Goal: Task Accomplishment & Management: Manage account settings

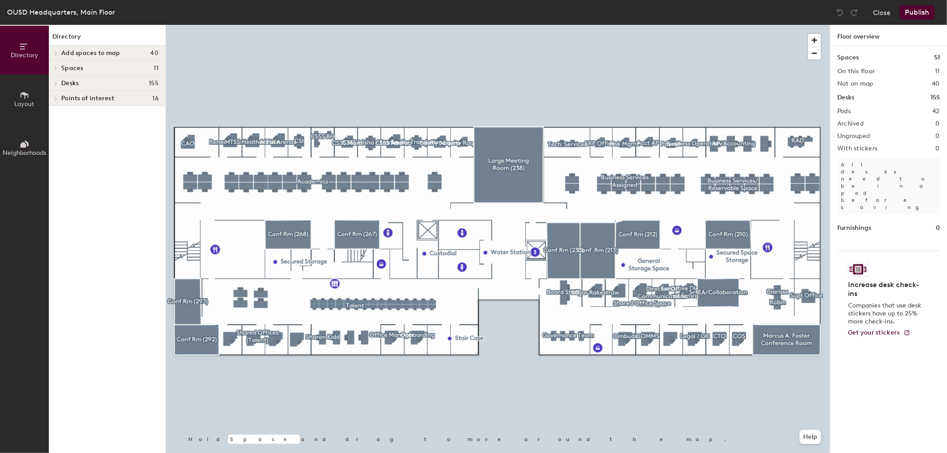
click at [396, 25] on div at bounding box center [498, 25] width 664 height 0
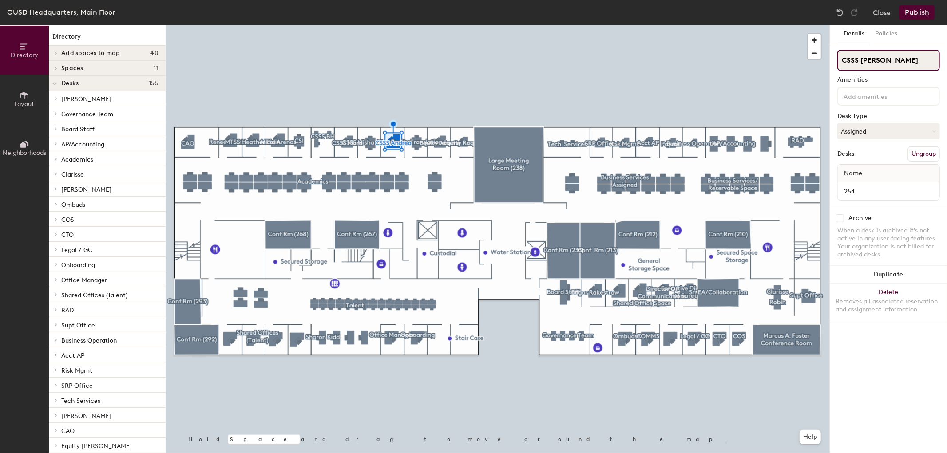
click at [894, 63] on input "CSSS [PERSON_NAME]" at bounding box center [888, 60] width 103 height 21
type input "CSSS Andrea 254"
click at [912, 12] on button "Publish" at bounding box center [917, 12] width 35 height 14
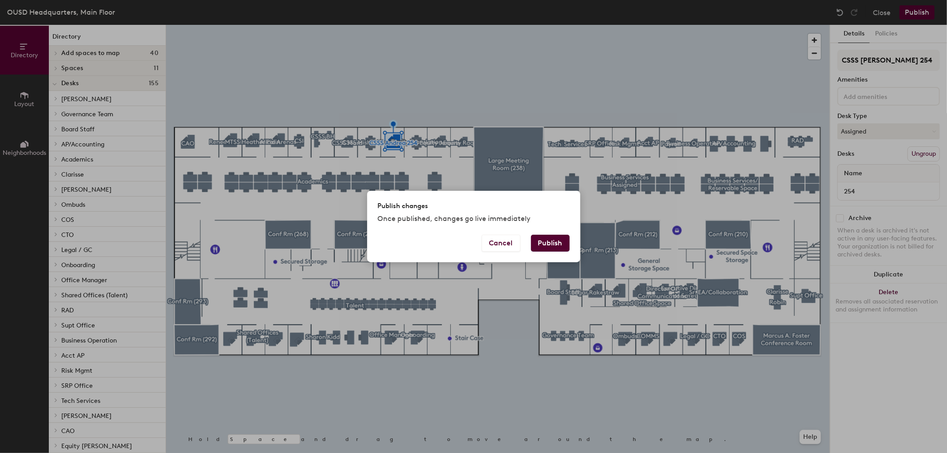
click at [546, 242] on button "Publish" at bounding box center [550, 243] width 39 height 17
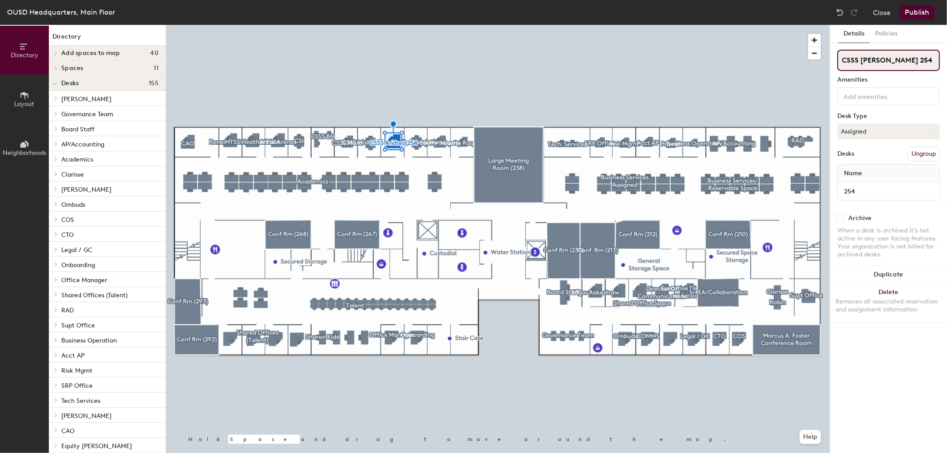
click at [902, 60] on input "CSSS [PERSON_NAME] 254" at bounding box center [888, 60] width 103 height 21
type input "CSSS [PERSON_NAME]"
click at [917, 15] on button "Publish" at bounding box center [917, 12] width 35 height 14
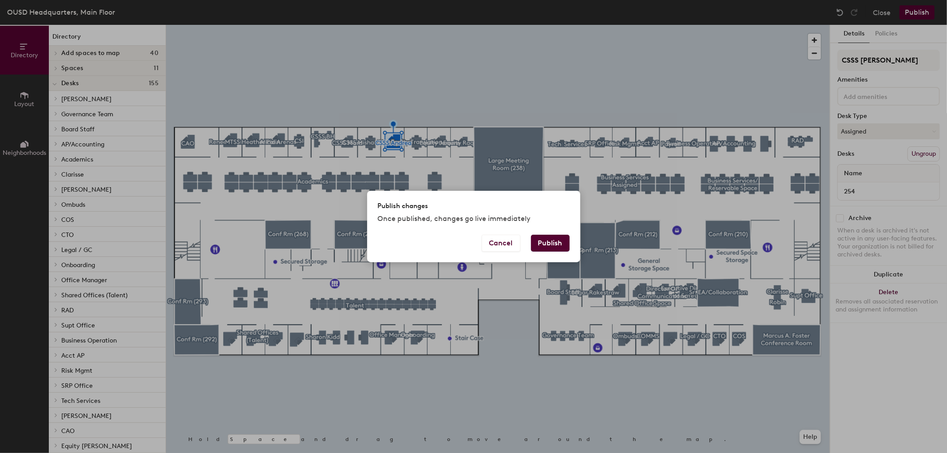
click at [560, 245] on button "Publish" at bounding box center [550, 243] width 39 height 17
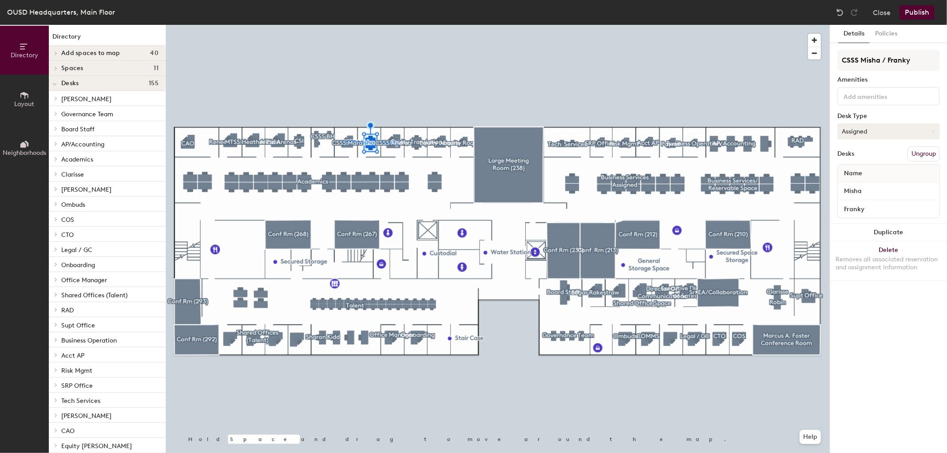
click at [858, 130] on button "Assigned" at bounding box center [888, 131] width 103 height 16
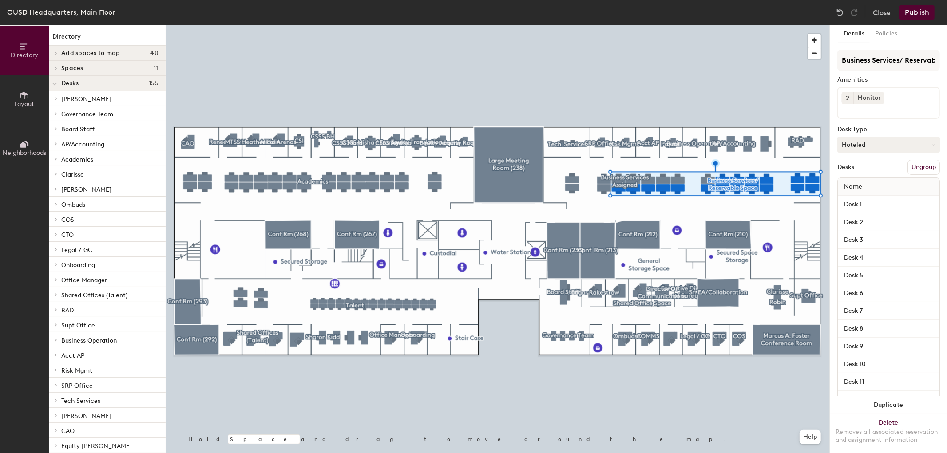
click at [867, 140] on button "Hoteled" at bounding box center [888, 145] width 103 height 16
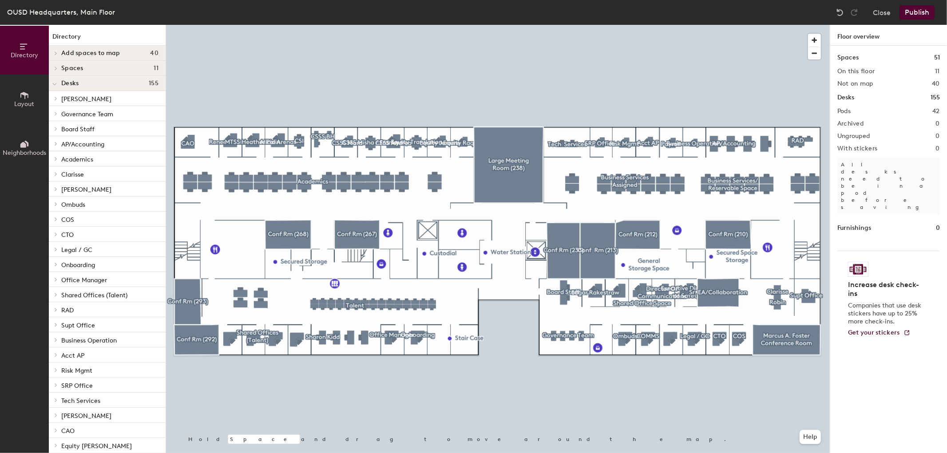
click at [570, 25] on div at bounding box center [498, 25] width 664 height 0
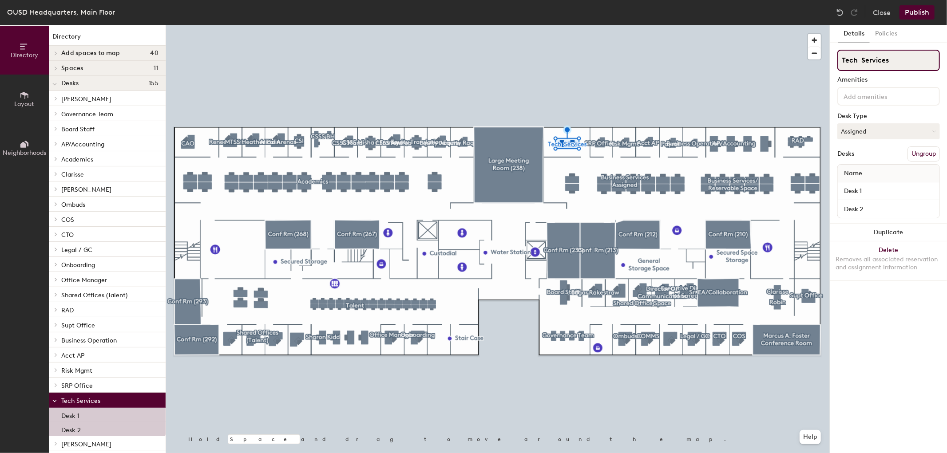
click at [893, 60] on input "Tech Services" at bounding box center [888, 60] width 103 height 21
click at [923, 12] on button "Publish" at bounding box center [917, 12] width 35 height 14
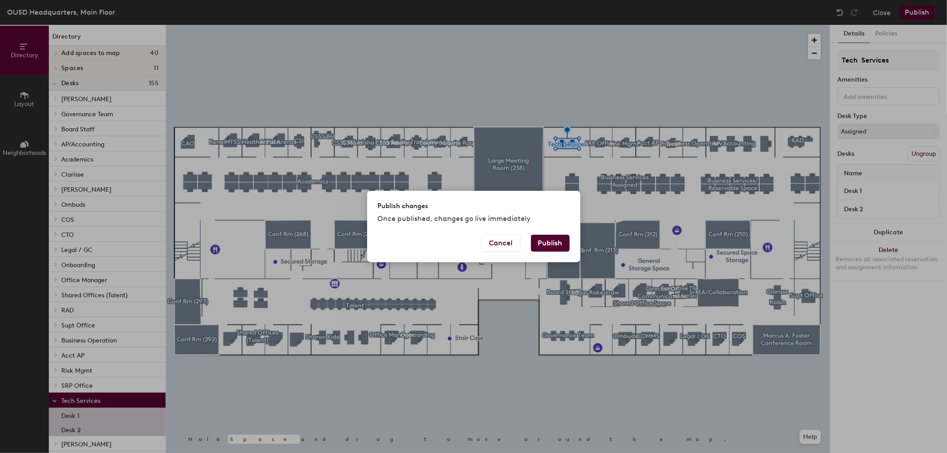
click at [550, 242] on button "Publish" at bounding box center [550, 243] width 39 height 17
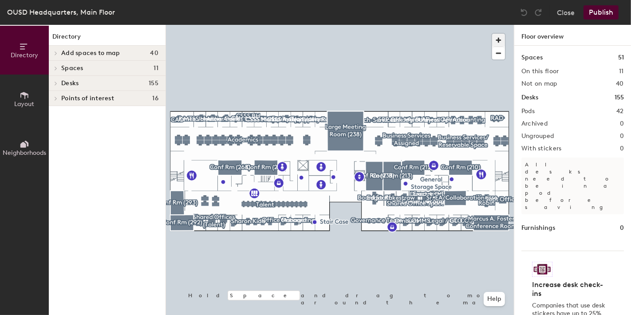
click at [499, 39] on span "button" at bounding box center [498, 40] width 13 height 13
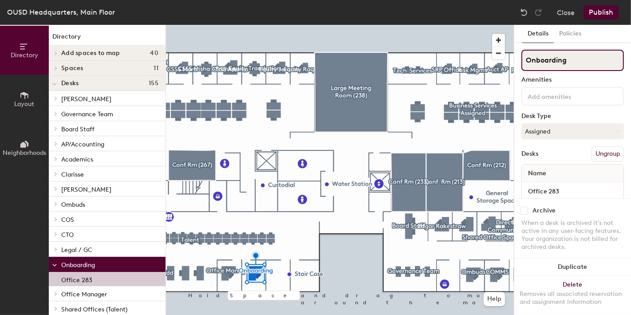
click at [569, 57] on input "Onboarding" at bounding box center [573, 60] width 103 height 21
type input "Onboarding 283"
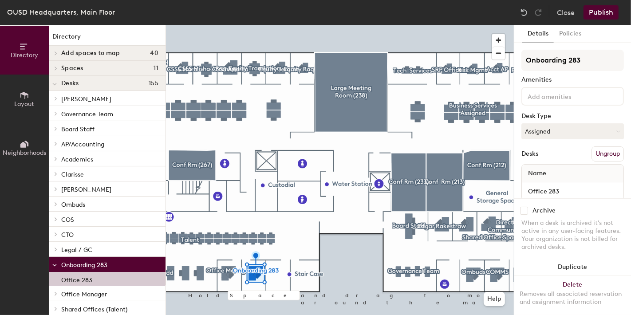
click at [599, 12] on button "Publish" at bounding box center [601, 12] width 35 height 14
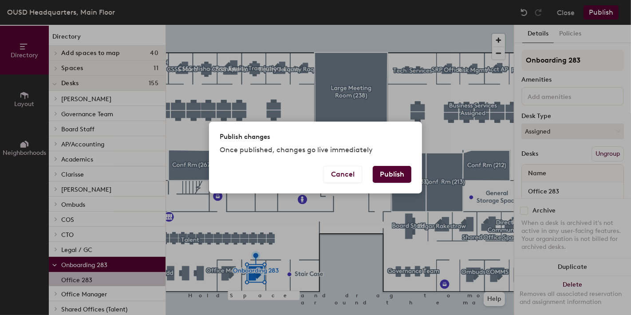
click at [395, 169] on button "Publish" at bounding box center [392, 174] width 39 height 17
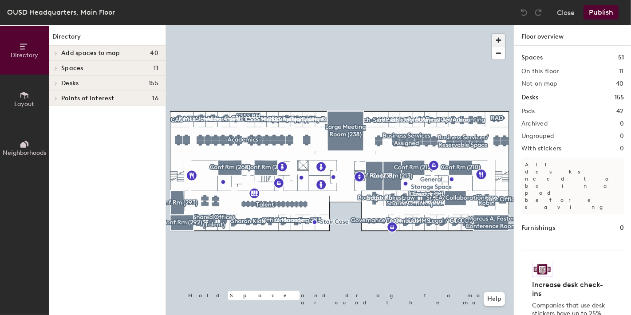
click at [495, 36] on span "button" at bounding box center [498, 40] width 13 height 13
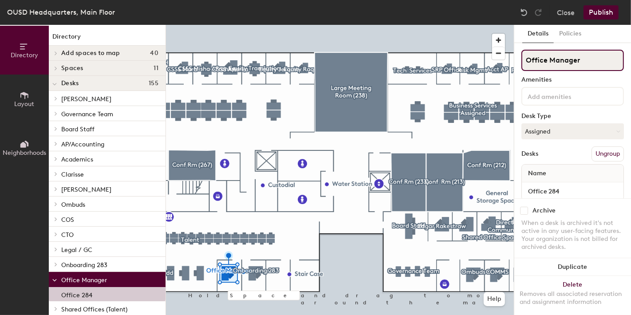
click at [588, 58] on input "Office Manager" at bounding box center [573, 60] width 103 height 21
type input "Office Manager 284"
click at [609, 11] on button "Publish" at bounding box center [601, 12] width 35 height 14
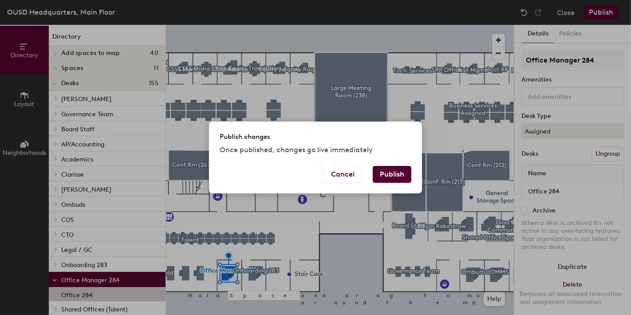
click at [388, 173] on button "Publish" at bounding box center [392, 174] width 39 height 17
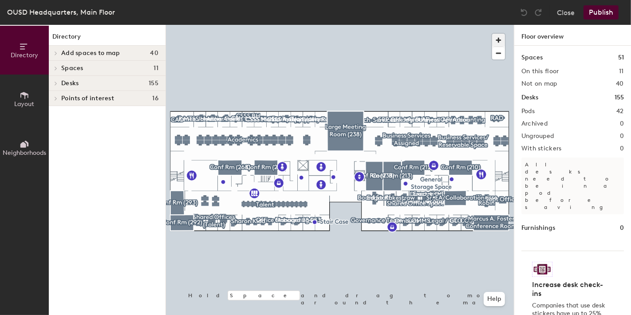
click at [494, 42] on span "button" at bounding box center [498, 40] width 13 height 13
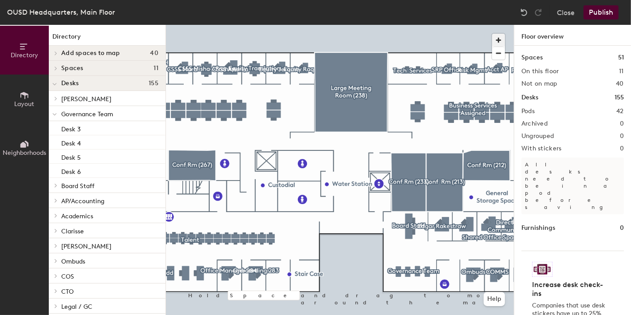
click at [496, 39] on span "button" at bounding box center [498, 40] width 13 height 13
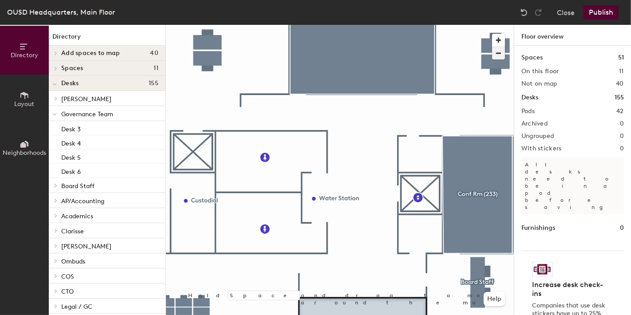
click at [499, 52] on span "button" at bounding box center [498, 53] width 13 height 12
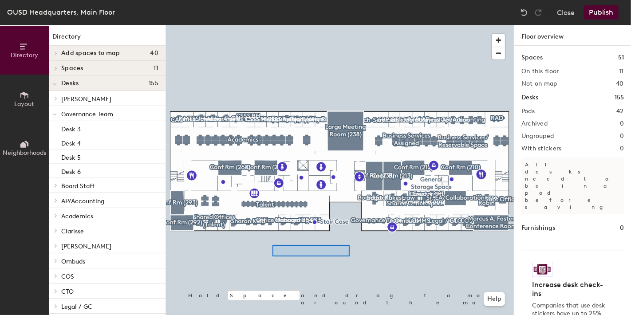
click at [348, 25] on div at bounding box center [340, 25] width 348 height 0
click at [249, 25] on div at bounding box center [340, 25] width 348 height 0
click at [498, 40] on span "button" at bounding box center [498, 40] width 13 height 13
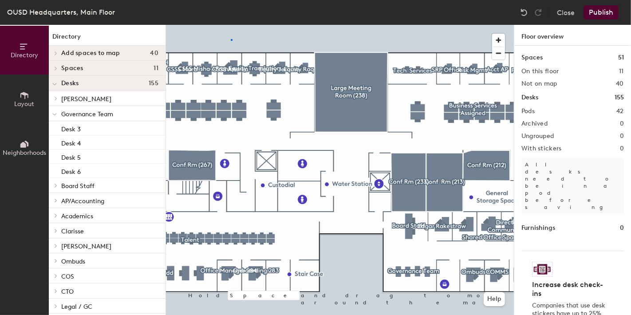
click at [232, 25] on div at bounding box center [340, 25] width 348 height 0
click at [224, 25] on div at bounding box center [340, 25] width 348 height 0
click at [380, 315] on html "Skip navigation Schedule Office People Analytics Visits Deliveries Services Man…" at bounding box center [315, 157] width 631 height 315
click at [375, 25] on div at bounding box center [340, 25] width 348 height 0
click at [180, 25] on div at bounding box center [340, 25] width 348 height 0
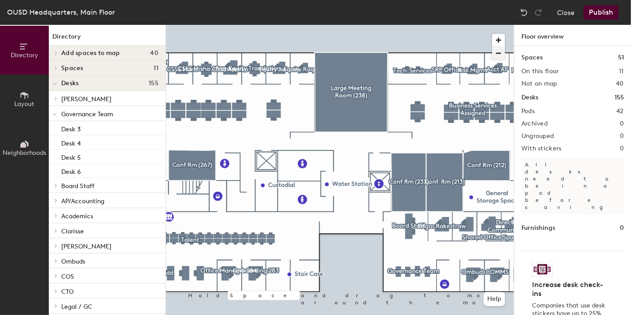
click at [498, 52] on span "button" at bounding box center [498, 53] width 13 height 12
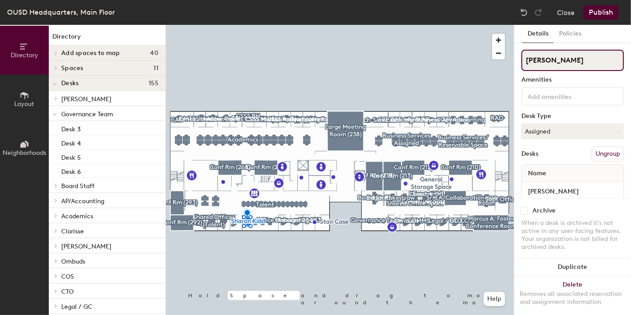
click at [575, 61] on input "[PERSON_NAME]" at bounding box center [573, 60] width 103 height 21
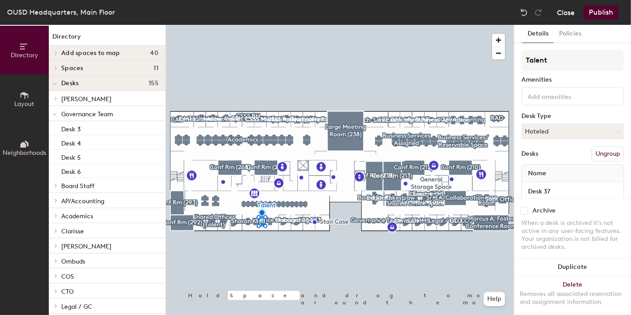
click at [568, 12] on button "Close" at bounding box center [566, 12] width 18 height 14
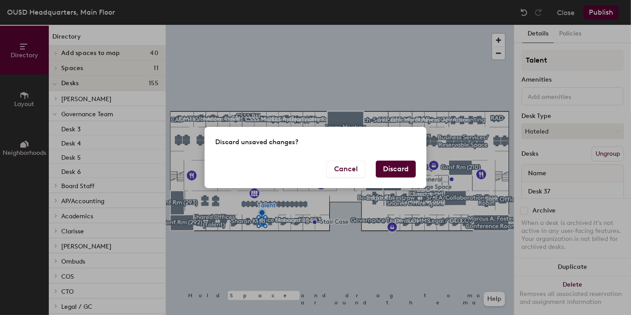
click at [397, 170] on button "Discard" at bounding box center [396, 169] width 40 height 17
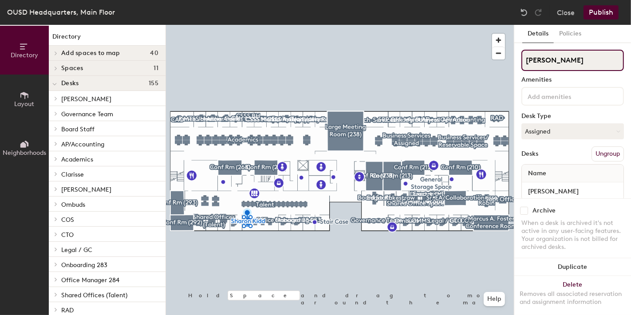
click at [572, 60] on input "[PERSON_NAME]" at bounding box center [573, 60] width 103 height 21
type input "Sharon Kidd, Desk 33"
click at [602, 10] on button "Publish" at bounding box center [601, 12] width 35 height 14
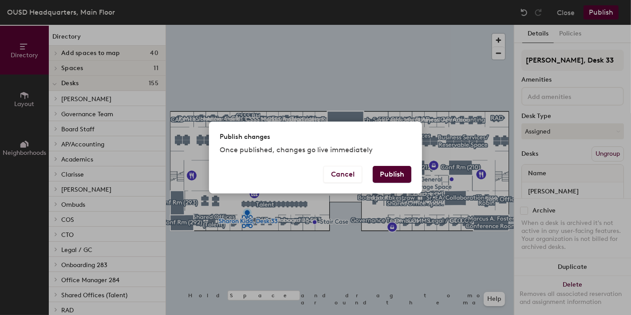
click at [383, 174] on button "Publish" at bounding box center [392, 174] width 39 height 17
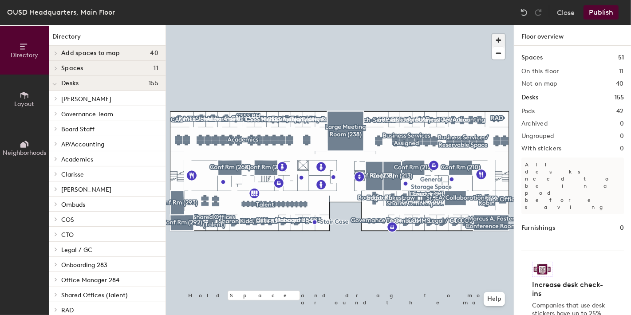
click at [496, 39] on span "button" at bounding box center [498, 40] width 13 height 13
click at [371, 25] on div at bounding box center [340, 25] width 348 height 0
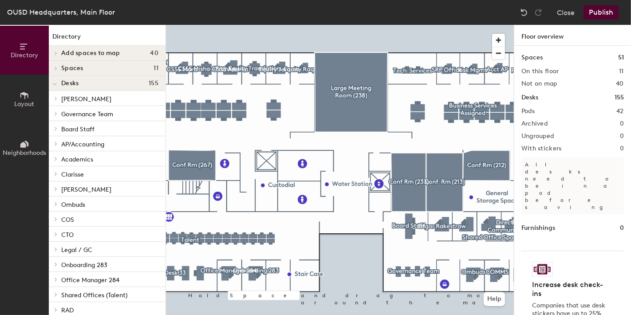
click at [349, 25] on div at bounding box center [340, 25] width 348 height 0
click at [499, 53] on span "button" at bounding box center [498, 53] width 13 height 12
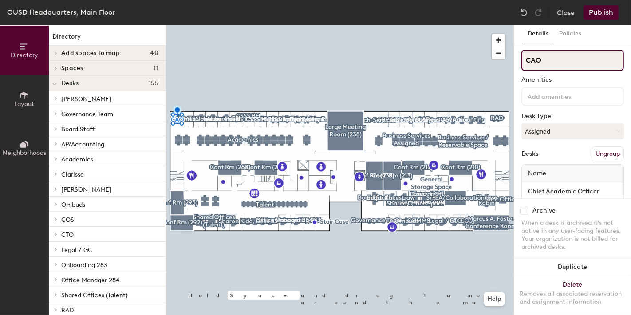
click at [553, 62] on input "CAO" at bounding box center [573, 60] width 103 height 21
type input "CAO office 262"
click at [603, 7] on button "Publish" at bounding box center [601, 12] width 35 height 14
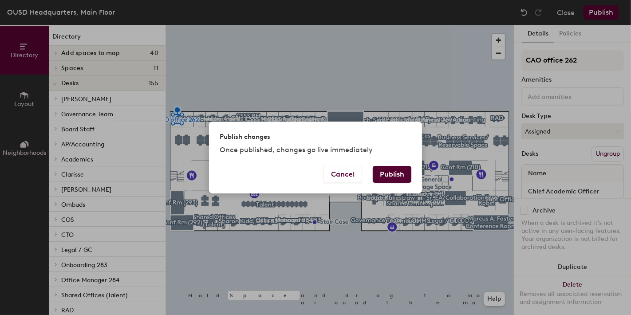
drag, startPoint x: 381, startPoint y: 196, endPoint x: 361, endPoint y: 216, distance: 27.9
click at [361, 216] on div "Publish changes Once published, changes go live immediately Cancel Publish" at bounding box center [315, 157] width 631 height 315
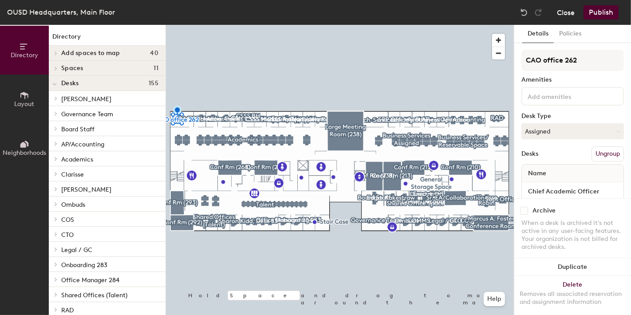
click at [561, 7] on button "Close" at bounding box center [566, 12] width 18 height 14
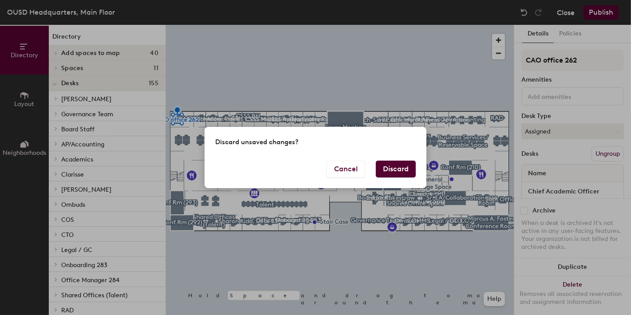
click at [561, 7] on body "Skip navigation Schedule Office People Analytics Visits Deliveries Services Man…" at bounding box center [315, 157] width 631 height 315
click at [405, 163] on button "Discard" at bounding box center [396, 169] width 40 height 17
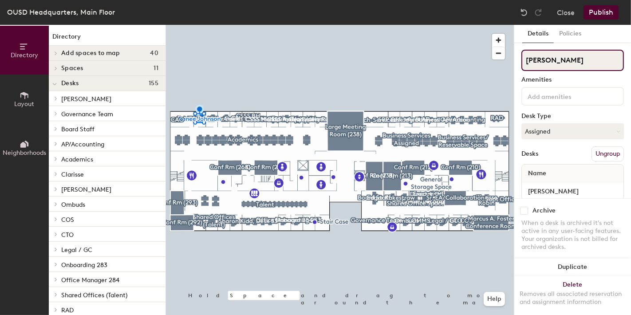
click at [576, 63] on input "[PERSON_NAME]" at bounding box center [573, 60] width 103 height 21
type input "[PERSON_NAME], 261"
click at [606, 7] on button "Publish" at bounding box center [601, 12] width 35 height 14
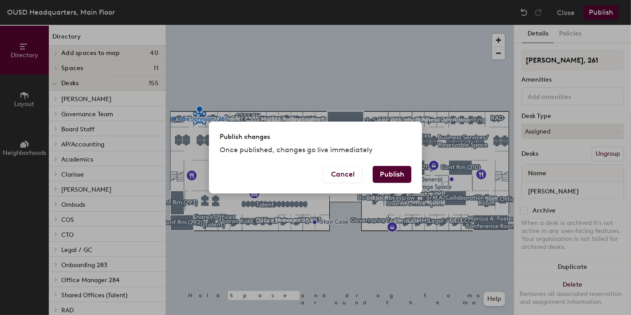
click at [395, 172] on button "Publish" at bounding box center [392, 174] width 39 height 17
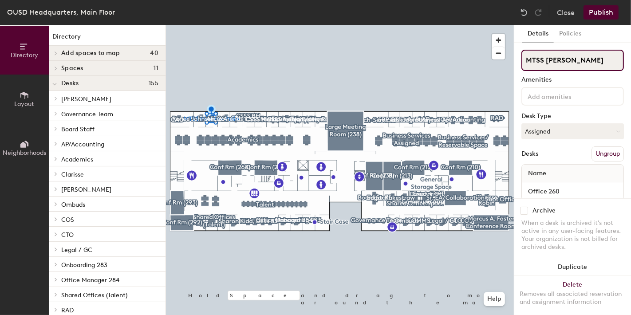
click at [555, 61] on input "MTSS [PERSON_NAME]" at bounding box center [573, 60] width 103 height 21
drag, startPoint x: 597, startPoint y: 60, endPoint x: 526, endPoint y: 59, distance: 70.6
click at [526, 59] on input "MTSS [PERSON_NAME]" at bounding box center [573, 60] width 103 height 21
type input "[PERSON_NAME]"
click at [602, 11] on button "Publish" at bounding box center [601, 12] width 35 height 14
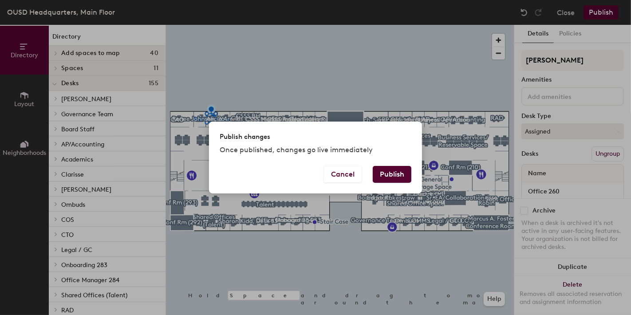
click at [391, 173] on button "Publish" at bounding box center [392, 174] width 39 height 17
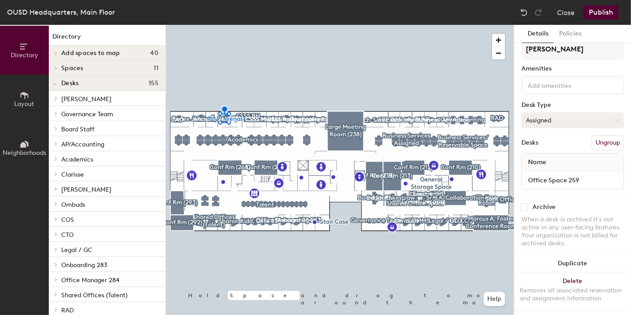
scroll to position [20, 0]
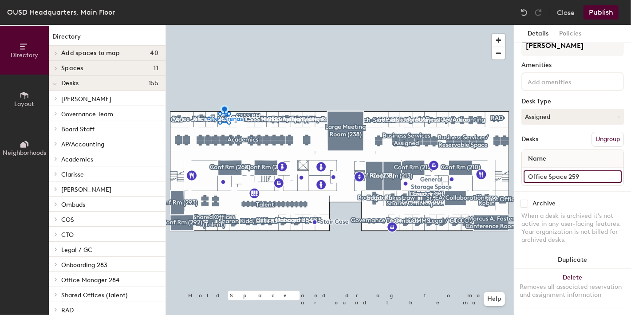
click at [606, 170] on input "Office Space 259" at bounding box center [573, 176] width 98 height 12
click at [581, 170] on input "Office Space 259" at bounding box center [573, 176] width 98 height 12
type input "Office Space 260"
click at [612, 9] on button "Publish" at bounding box center [601, 12] width 35 height 14
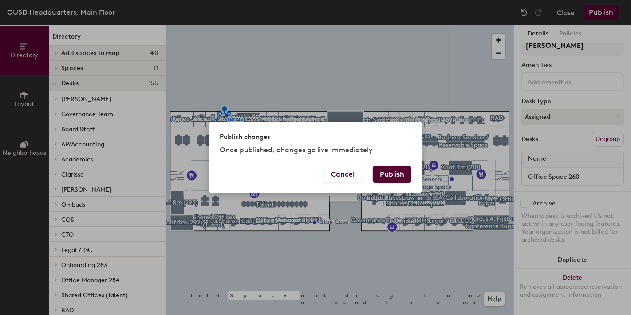
click at [401, 180] on button "Publish" at bounding box center [392, 174] width 39 height 17
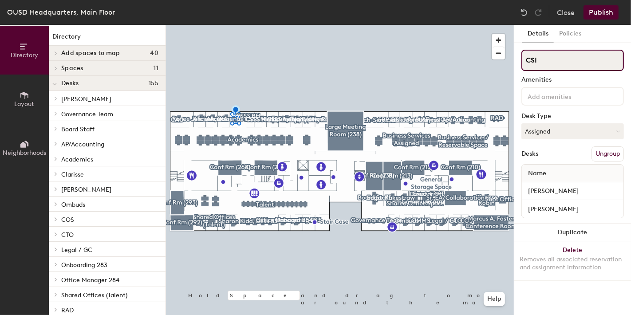
click at [538, 62] on input "CSI" at bounding box center [573, 60] width 103 height 21
type input "C"
type input "S"
type input "Office 259, [PERSON_NAME]"
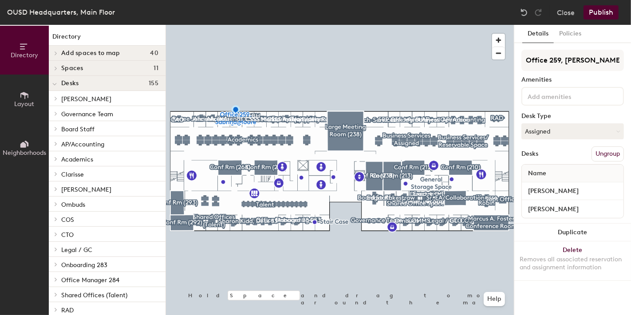
click at [595, 13] on button "Publish" at bounding box center [601, 12] width 35 height 14
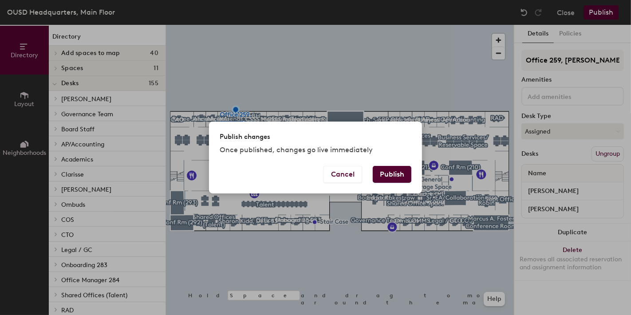
click at [386, 178] on button "Publish" at bounding box center [392, 174] width 39 height 17
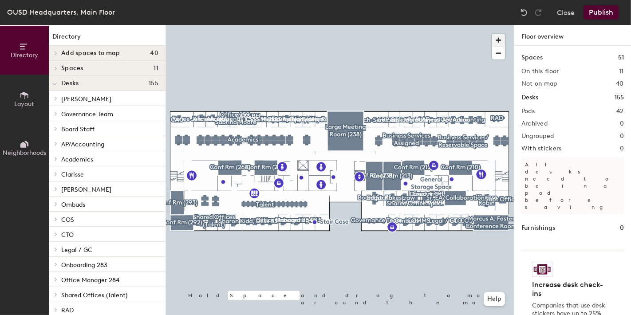
click at [495, 39] on span "button" at bounding box center [498, 40] width 13 height 13
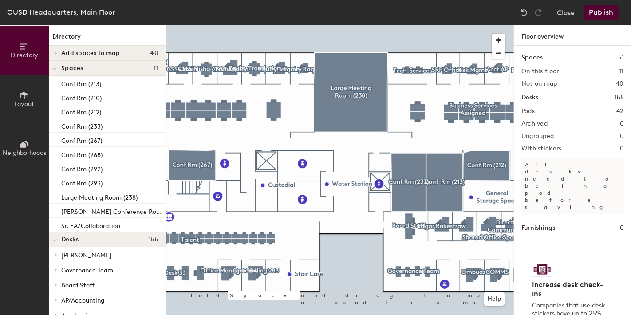
click at [181, 25] on div at bounding box center [340, 25] width 348 height 0
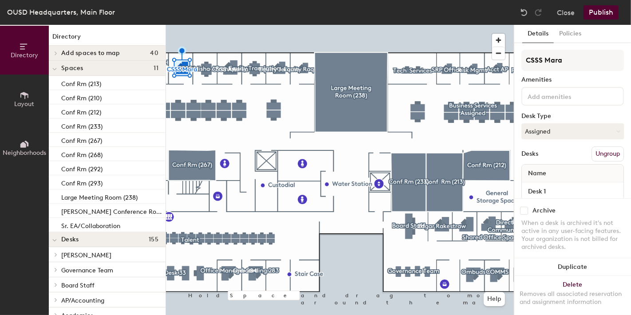
click at [218, 25] on div at bounding box center [340, 25] width 348 height 0
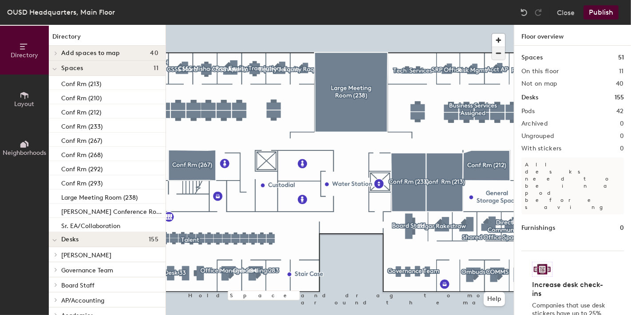
click at [497, 53] on span "button" at bounding box center [498, 53] width 13 height 12
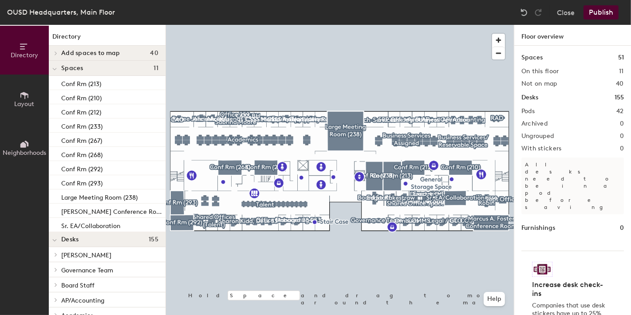
click at [293, 25] on div at bounding box center [340, 25] width 348 height 0
click at [495, 40] on span "button" at bounding box center [498, 40] width 13 height 13
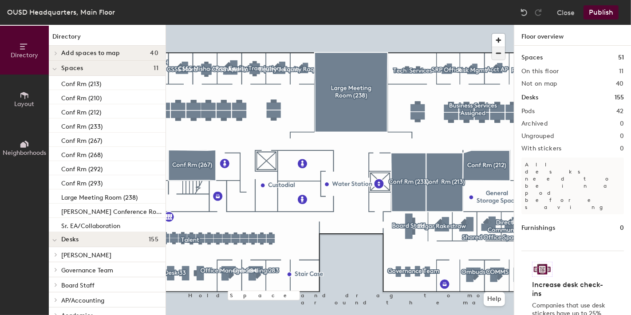
click at [502, 54] on span "button" at bounding box center [498, 53] width 13 height 12
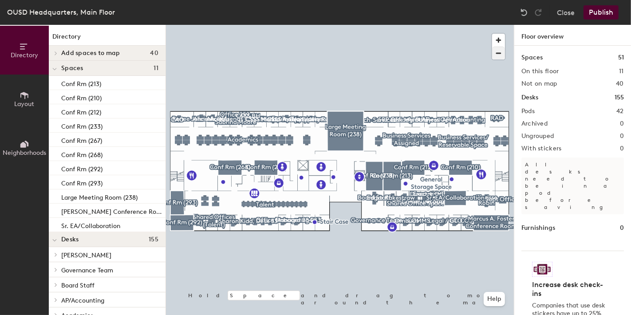
click at [234, 25] on div at bounding box center [340, 25] width 348 height 0
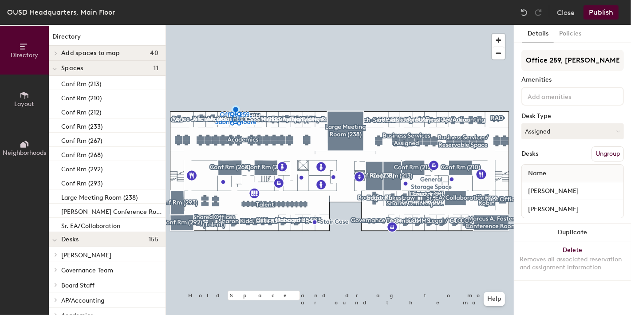
click at [226, 25] on div at bounding box center [340, 25] width 348 height 0
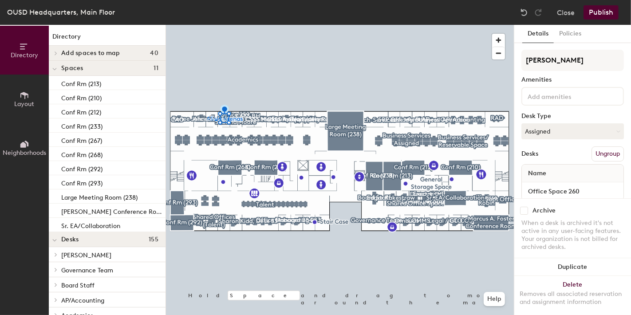
click at [214, 25] on div at bounding box center [340, 25] width 348 height 0
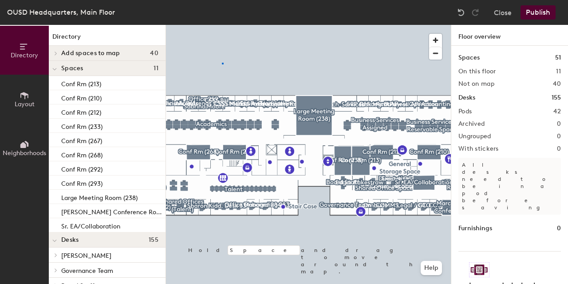
click at [221, 25] on div at bounding box center [308, 25] width 285 height 0
click at [200, 25] on div at bounding box center [308, 25] width 285 height 0
click at [502, 14] on button "Close" at bounding box center [503, 12] width 18 height 14
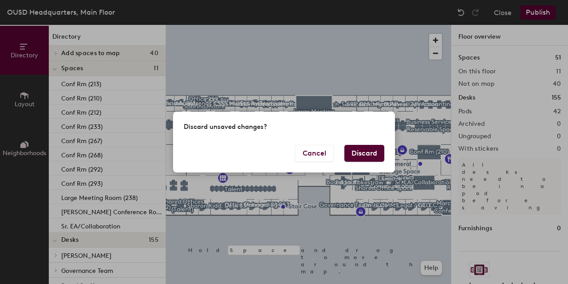
click at [371, 158] on button "Discard" at bounding box center [365, 153] width 40 height 17
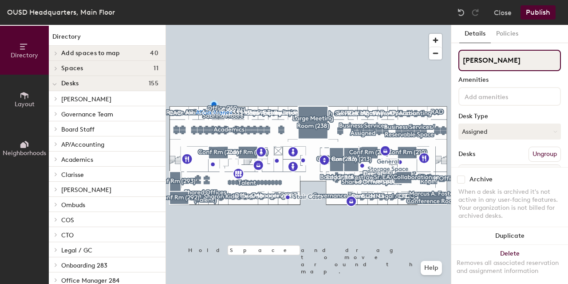
drag, startPoint x: 523, startPoint y: 59, endPoint x: 461, endPoint y: 62, distance: 62.2
click at [461, 62] on input "[PERSON_NAME]" at bounding box center [510, 60] width 103 height 21
type input "o"
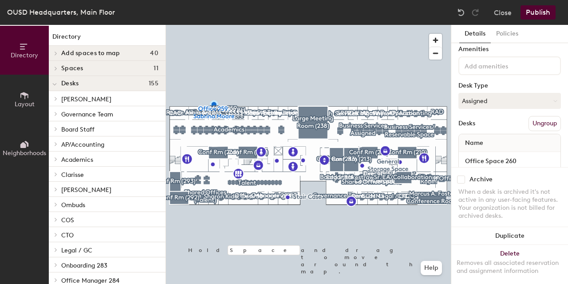
scroll to position [53, 0]
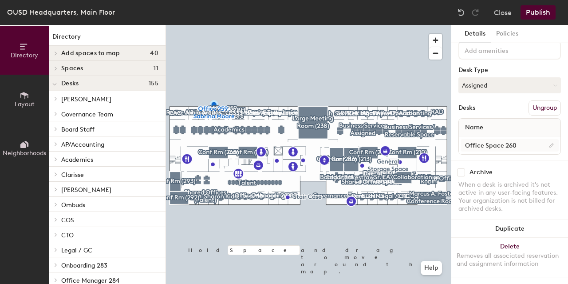
type input "Office 259, [PERSON_NAME]"
click at [519, 139] on input "Office Space 260" at bounding box center [510, 145] width 98 height 12
click at [536, 139] on input "Office Space 260" at bounding box center [510, 145] width 98 height 12
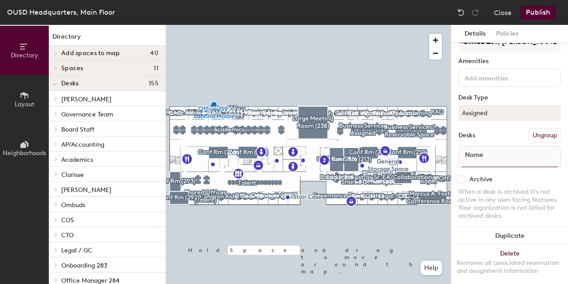
scroll to position [9, 0]
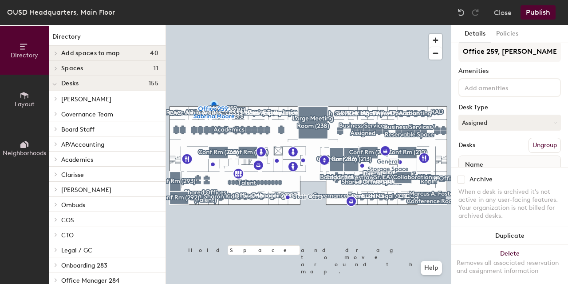
type input "Office Space 259"
click at [532, 16] on button "Publish" at bounding box center [538, 12] width 35 height 14
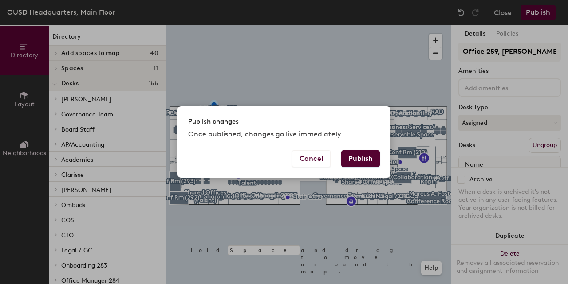
click at [368, 158] on button "Publish" at bounding box center [360, 158] width 39 height 17
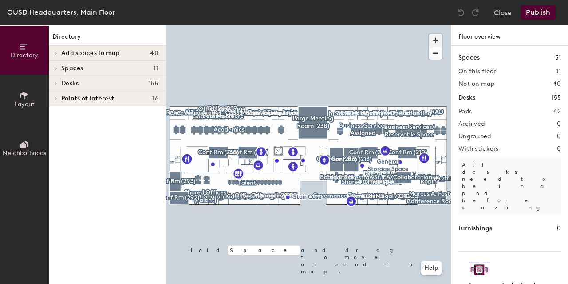
click at [437, 38] on span "button" at bounding box center [435, 40] width 13 height 13
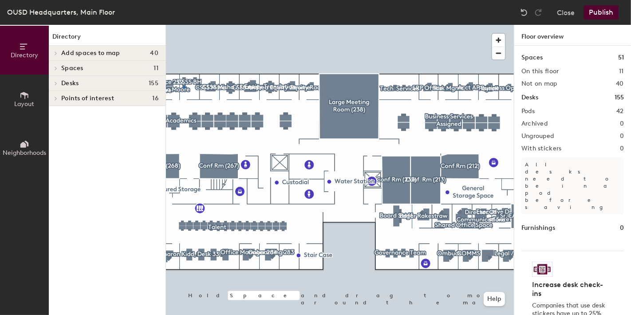
click at [183, 25] on div at bounding box center [340, 25] width 348 height 0
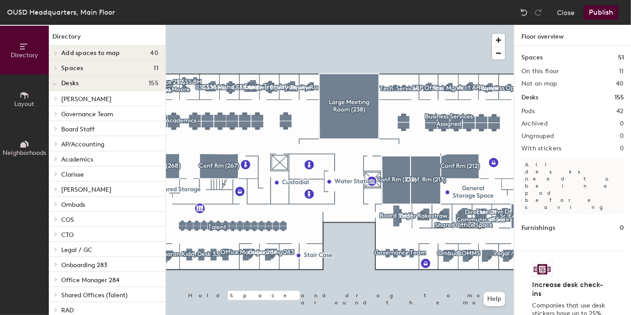
click at [174, 25] on div at bounding box center [340, 25] width 348 height 0
click at [169, 25] on div at bounding box center [340, 25] width 348 height 0
click at [494, 52] on span "button" at bounding box center [498, 53] width 13 height 12
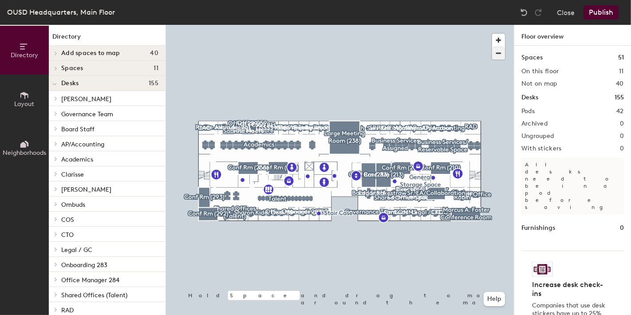
click at [256, 25] on div at bounding box center [340, 25] width 348 height 0
click at [251, 25] on div at bounding box center [340, 25] width 348 height 0
click at [251, 127] on div at bounding box center [252, 128] width 2 height 2
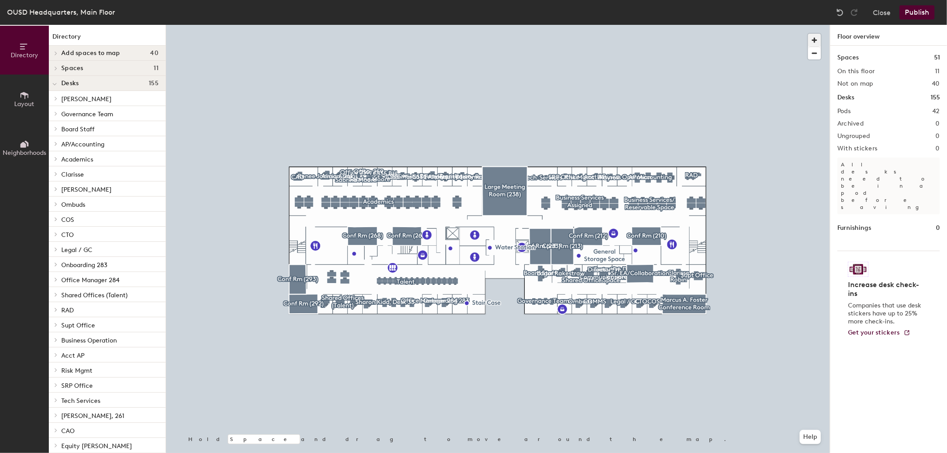
click at [568, 38] on span "button" at bounding box center [814, 40] width 13 height 13
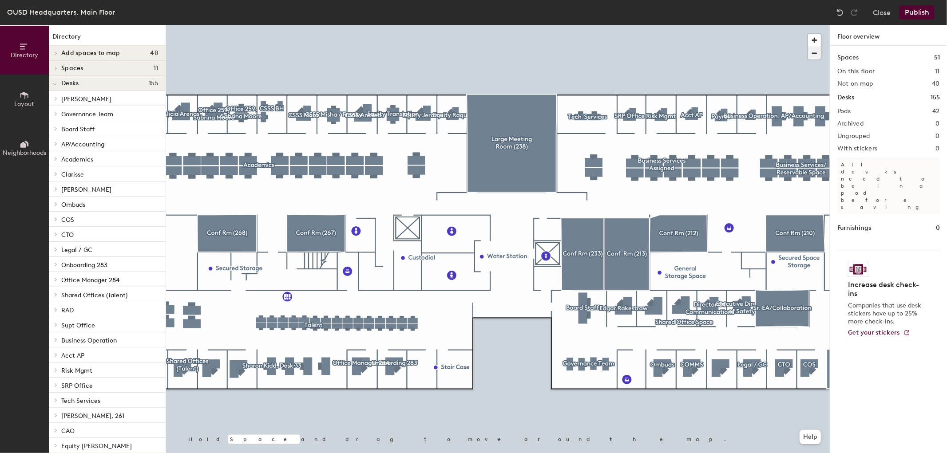
click at [568, 55] on span "button" at bounding box center [814, 53] width 13 height 12
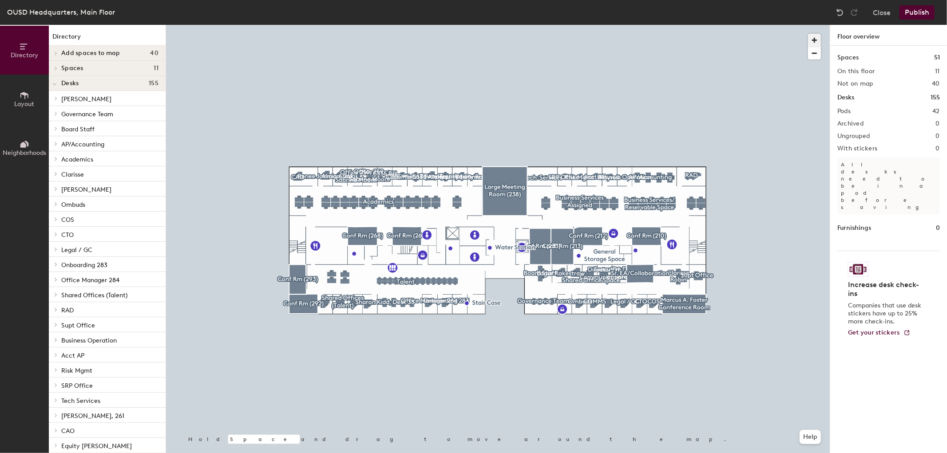
click at [568, 36] on span "button" at bounding box center [814, 40] width 13 height 13
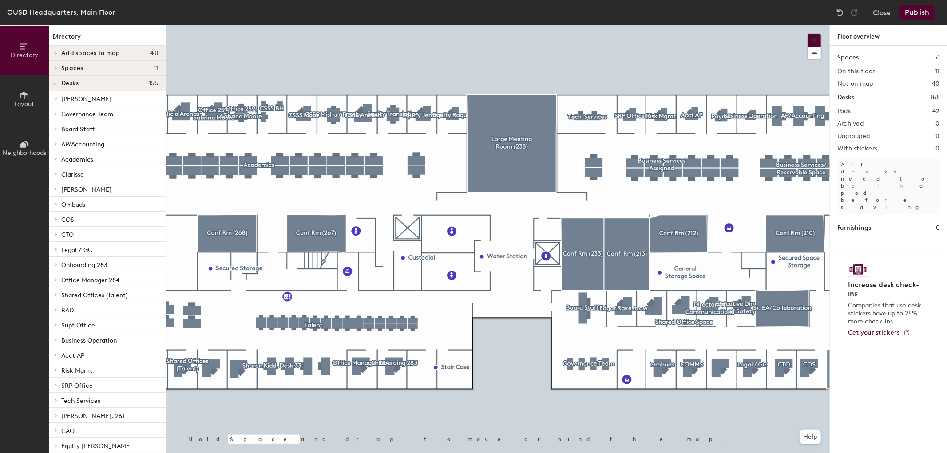
scroll to position [2, 0]
click at [26, 143] on icon at bounding box center [26, 144] width 4 height 6
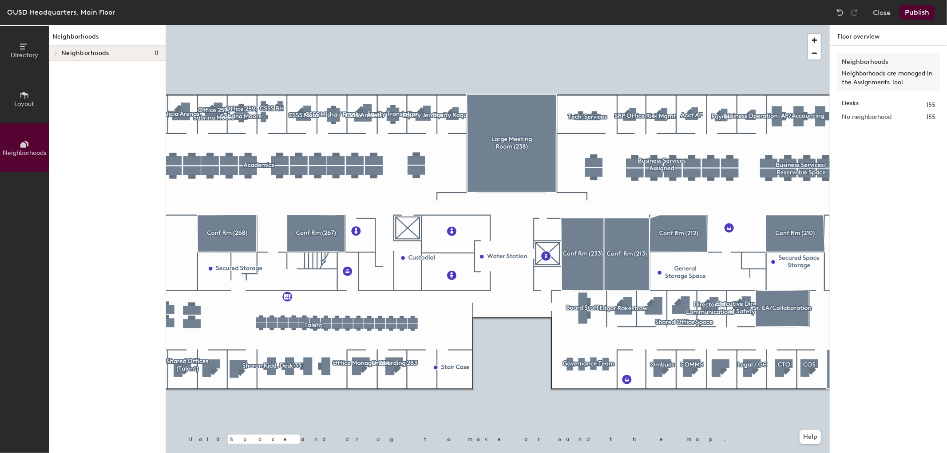
scroll to position [0, 0]
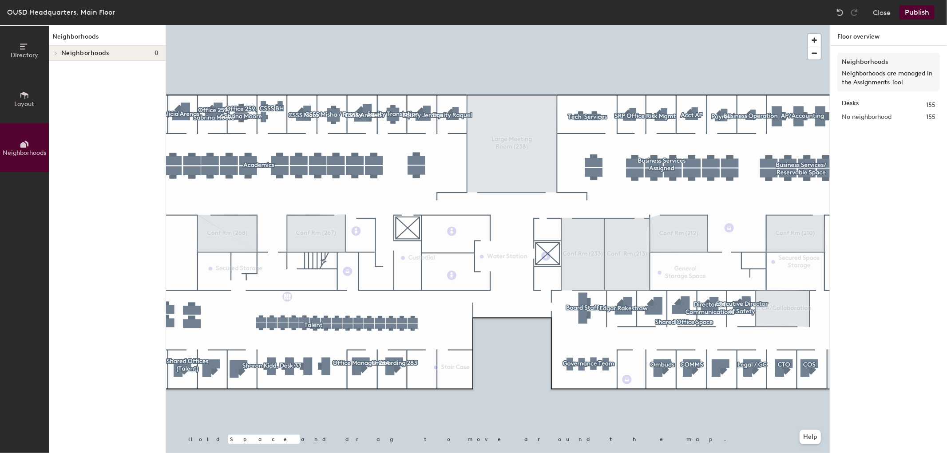
click at [568, 73] on p "Neighborhoods are managed in the Assignments Tool" at bounding box center [889, 78] width 94 height 18
click at [568, 52] on span "button" at bounding box center [814, 53] width 13 height 12
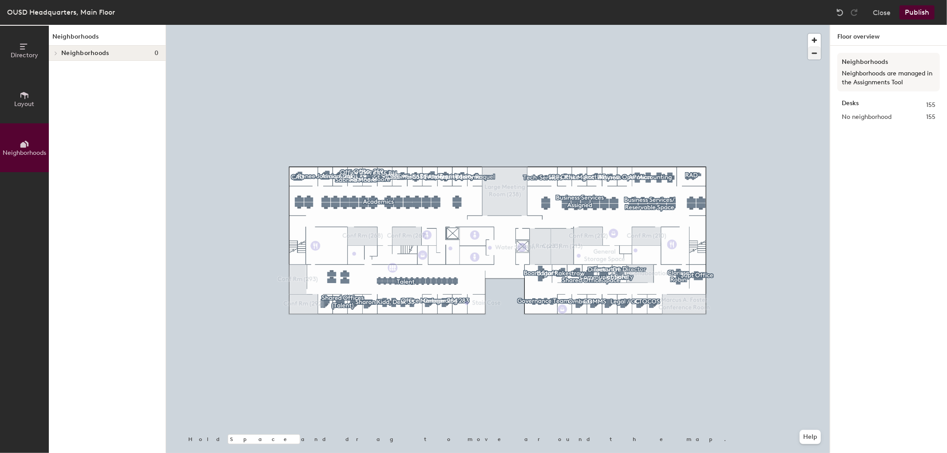
click at [322, 25] on div at bounding box center [498, 25] width 664 height 0
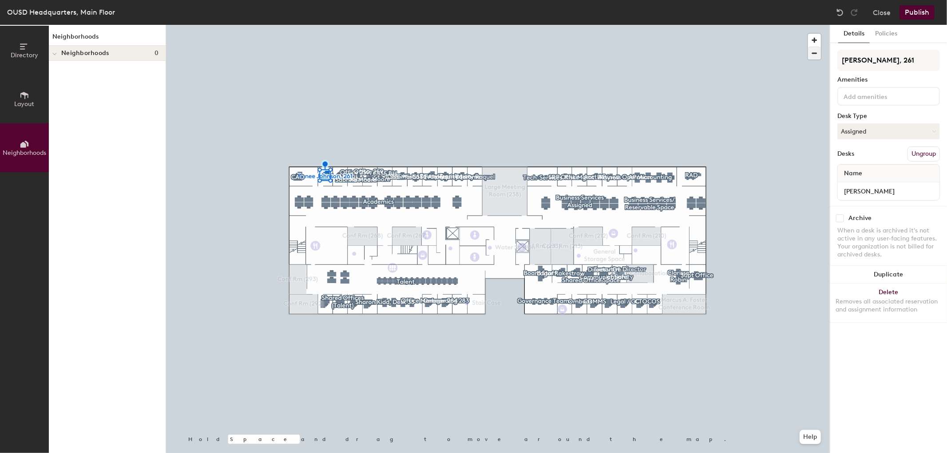
click at [339, 25] on div at bounding box center [498, 25] width 664 height 0
click at [568, 62] on input "[PERSON_NAME]" at bounding box center [888, 60] width 103 height 21
type input "260 Alicia Arenas"
click at [568, 12] on button "Publish" at bounding box center [917, 12] width 35 height 14
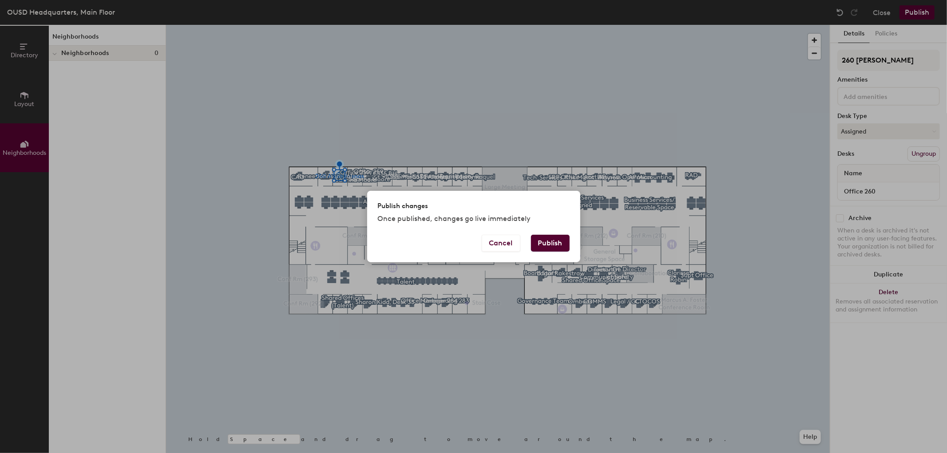
click at [551, 242] on button "Publish" at bounding box center [550, 243] width 39 height 17
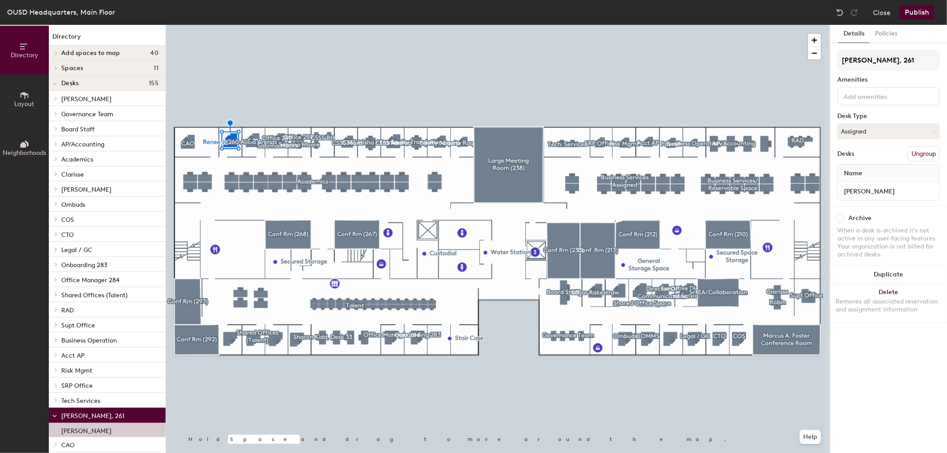
click at [251, 25] on div at bounding box center [498, 25] width 664 height 0
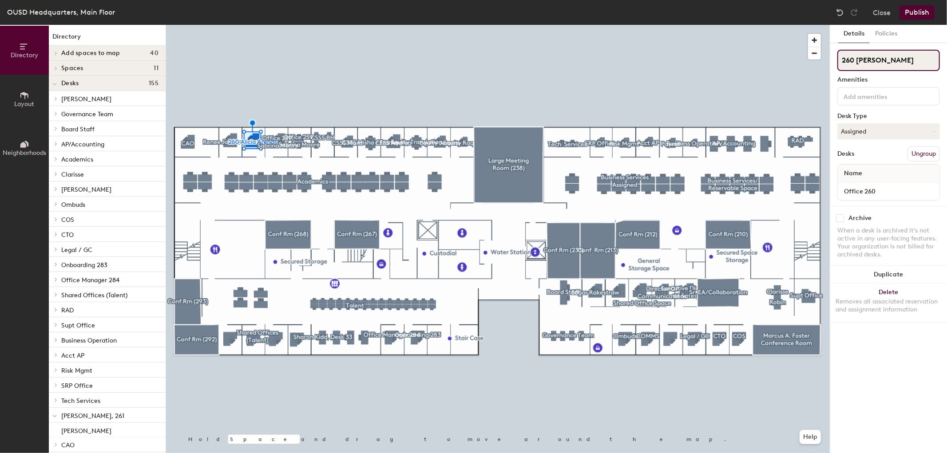
drag, startPoint x: 854, startPoint y: 59, endPoint x: 836, endPoint y: 61, distance: 18.3
click at [836, 61] on div "Details Policies 260 Alicia Arenas Amenities Desk Type Assigned Desks Ungroup N…" at bounding box center [888, 239] width 117 height 428
type input "[PERSON_NAME]"
click at [920, 12] on button "Publish" at bounding box center [917, 12] width 35 height 14
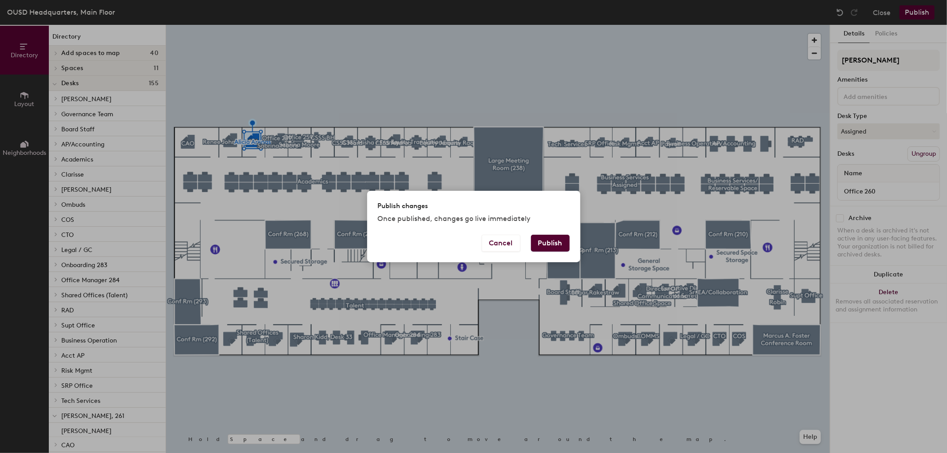
click at [550, 245] on button "Publish" at bounding box center [550, 243] width 39 height 17
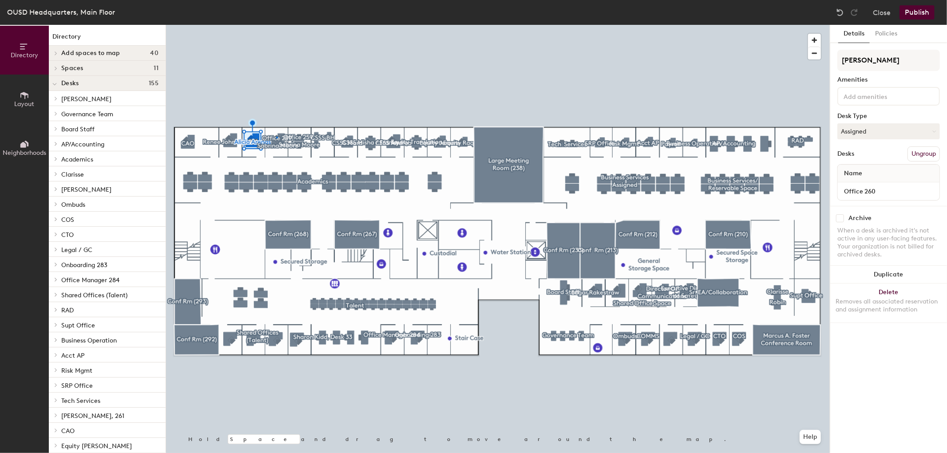
click at [276, 25] on div at bounding box center [498, 25] width 664 height 0
click at [878, 59] on input "Office 259, [PERSON_NAME]" at bounding box center [888, 60] width 103 height 21
drag, startPoint x: 878, startPoint y: 59, endPoint x: 838, endPoint y: 63, distance: 40.1
click at [838, 63] on input "Office 259, [PERSON_NAME]" at bounding box center [888, 60] width 103 height 21
type input "[PERSON_NAME]"
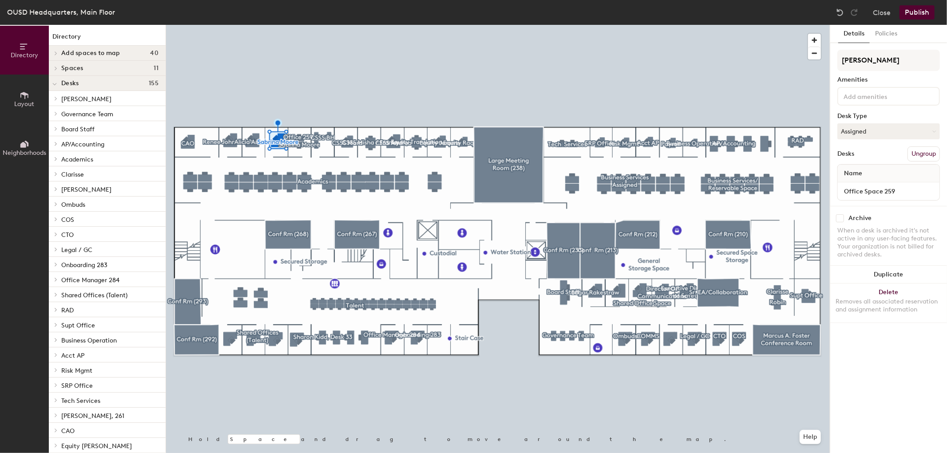
click at [919, 10] on button "Publish" at bounding box center [917, 12] width 35 height 14
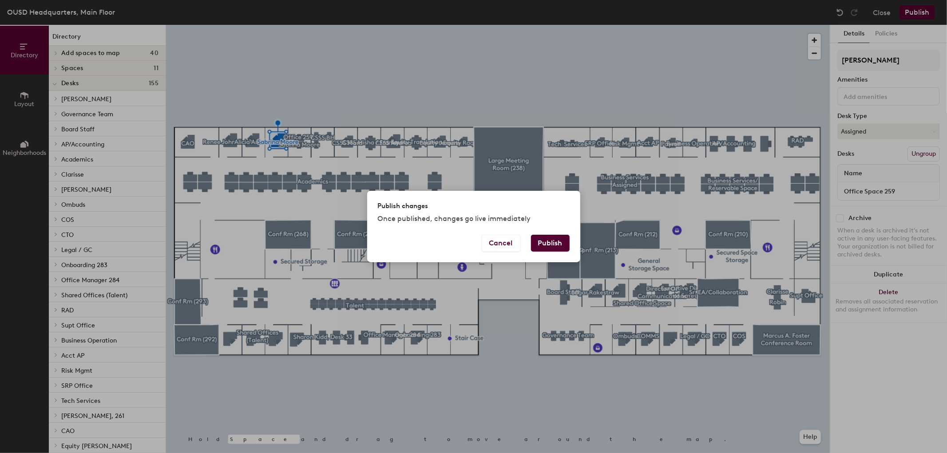
click at [551, 242] on button "Publish" at bounding box center [550, 243] width 39 height 17
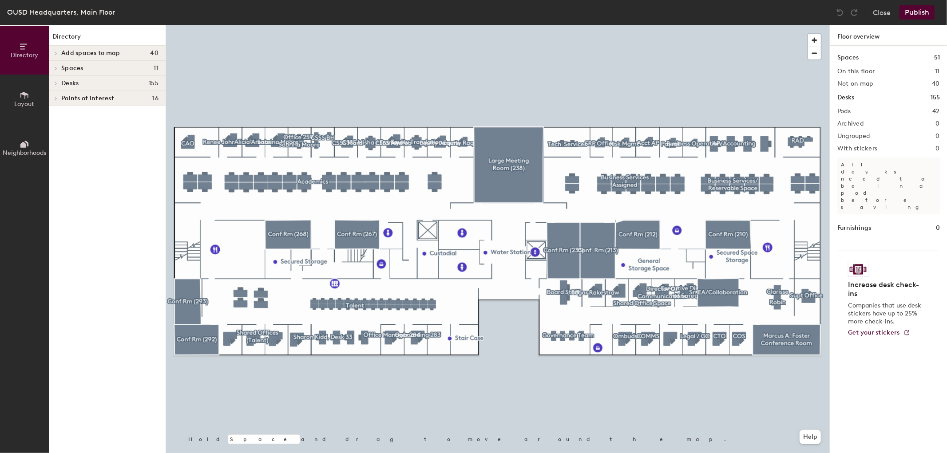
click at [278, 25] on div at bounding box center [498, 25] width 664 height 0
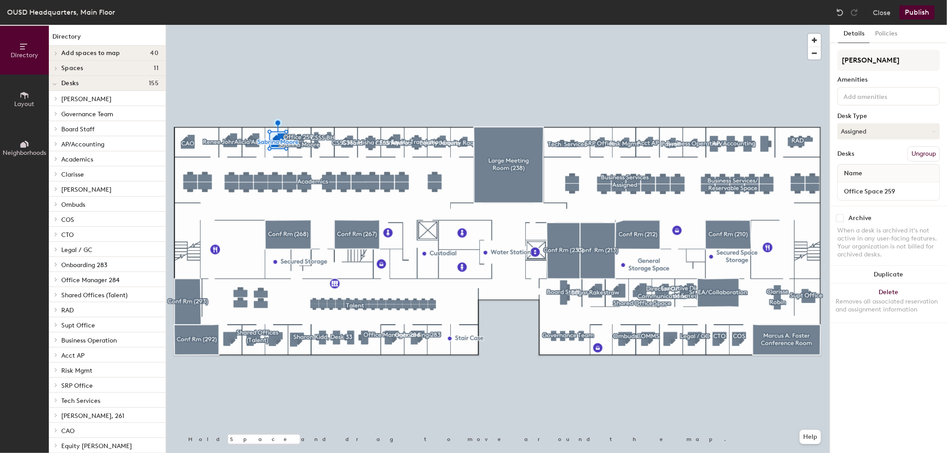
click at [299, 25] on div at bounding box center [498, 25] width 664 height 0
click at [297, 25] on div at bounding box center [498, 25] width 664 height 0
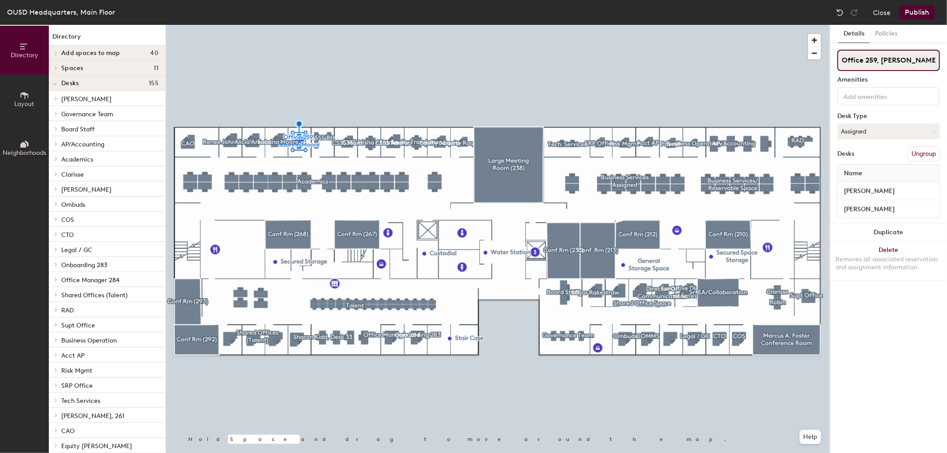
click at [876, 60] on input "Office 259, [PERSON_NAME]" at bounding box center [888, 60] width 103 height 21
drag, startPoint x: 933, startPoint y: 61, endPoint x: 876, endPoint y: 64, distance: 57.3
click at [876, 64] on input "Office 258, Sabrina Moore" at bounding box center [888, 60] width 103 height 21
type input "Office 258"
click at [919, 7] on button "Publish" at bounding box center [917, 12] width 35 height 14
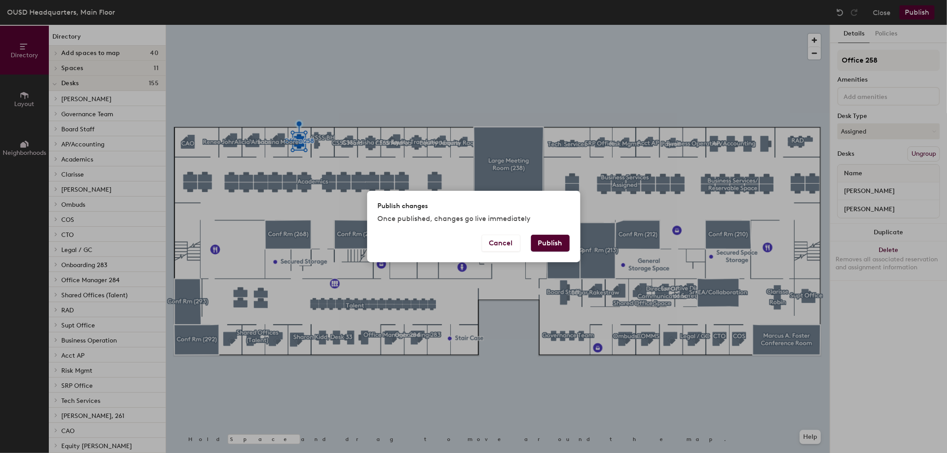
click at [555, 243] on button "Publish" at bounding box center [550, 243] width 39 height 17
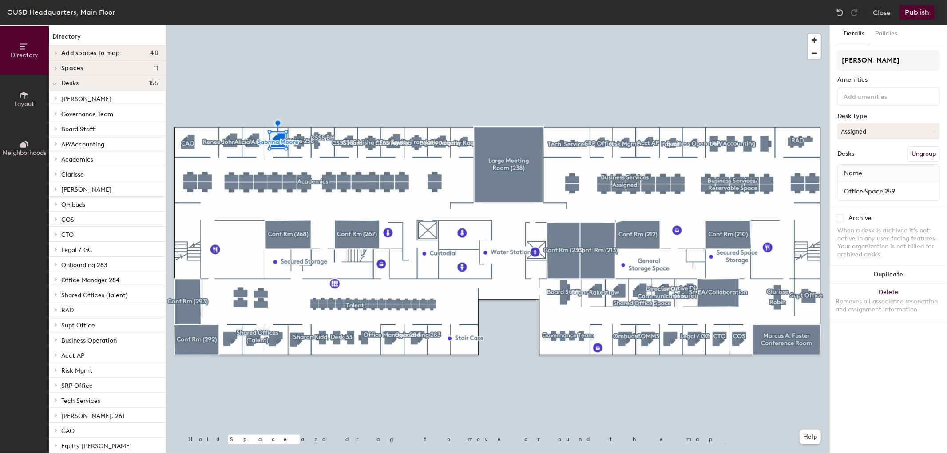
click at [301, 25] on div at bounding box center [498, 25] width 664 height 0
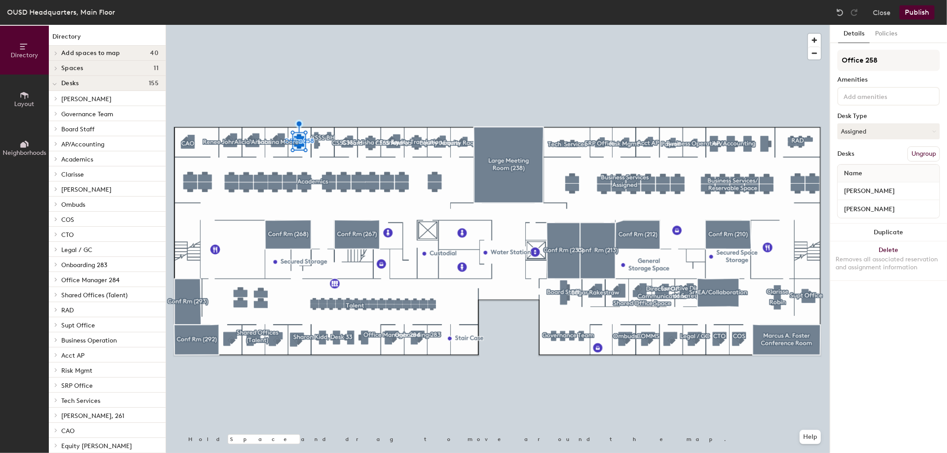
click at [914, 12] on button "Publish" at bounding box center [917, 12] width 35 height 14
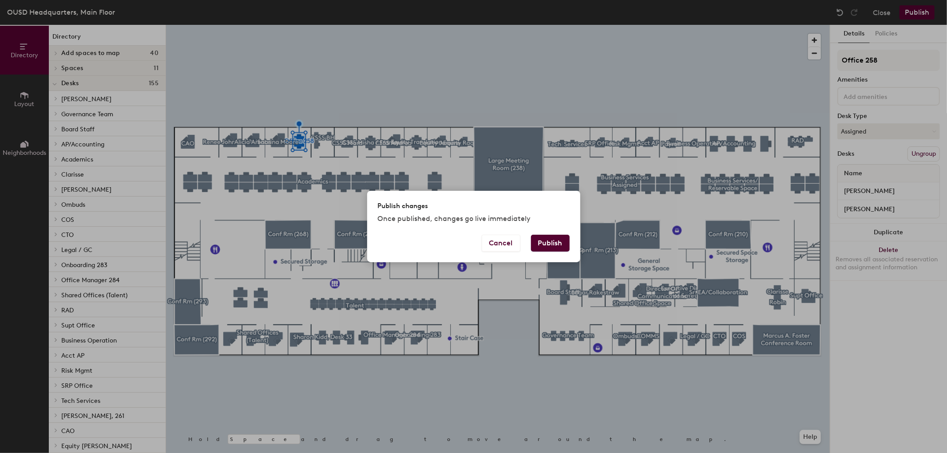
click at [553, 238] on button "Publish" at bounding box center [550, 243] width 39 height 17
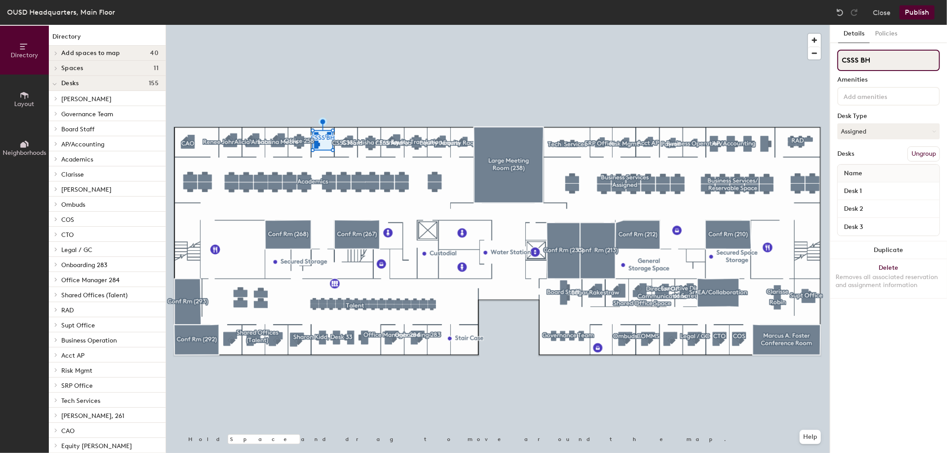
click at [825, 63] on div "Directory Layout Neighborhoods Directory Add spaces to map 40 Academics / [PERS…" at bounding box center [473, 239] width 947 height 428
click at [920, 6] on button "Publish" at bounding box center [917, 12] width 35 height 14
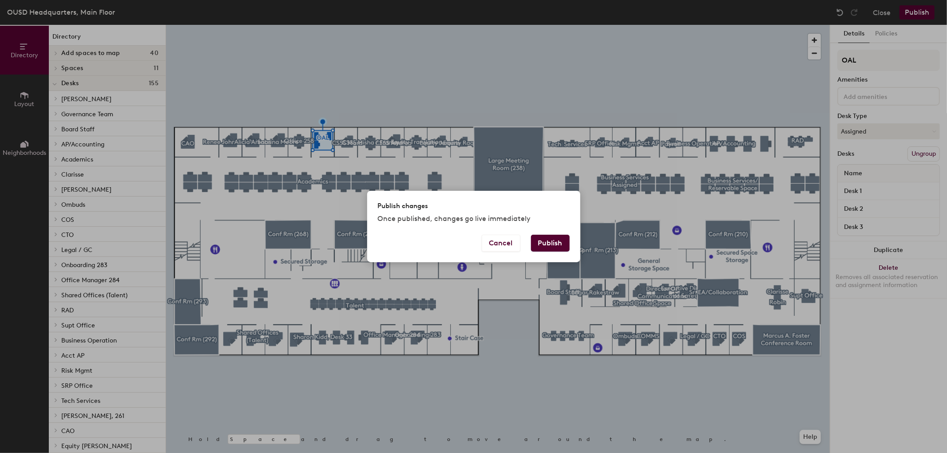
click at [731, 103] on div "Publish changes Once published, changes go live immediately Cancel Publish" at bounding box center [473, 226] width 947 height 453
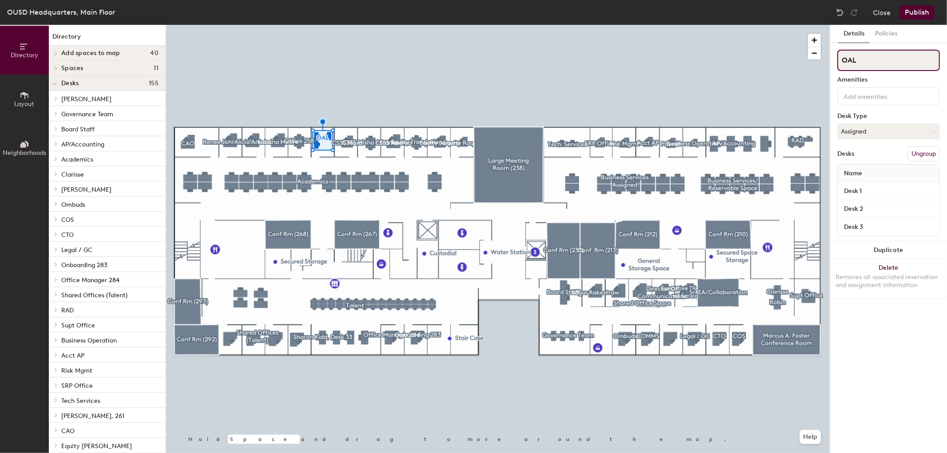
click at [839, 59] on input "OAL" at bounding box center [888, 60] width 103 height 21
click at [869, 127] on button "Assigned" at bounding box center [888, 131] width 103 height 16
click at [841, 63] on input "OAL" at bounding box center [888, 60] width 103 height 21
type input "Office 257 OAL"
click at [918, 12] on button "Publish" at bounding box center [917, 12] width 35 height 14
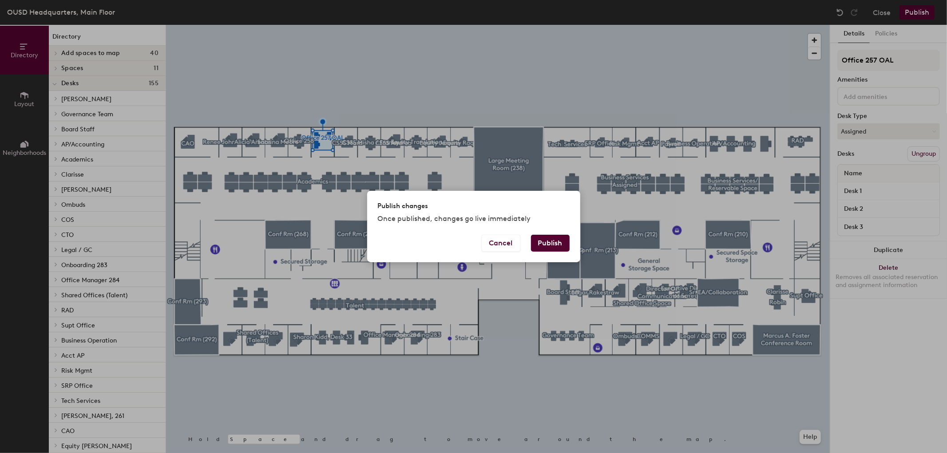
click at [556, 239] on button "Publish" at bounding box center [550, 243] width 39 height 17
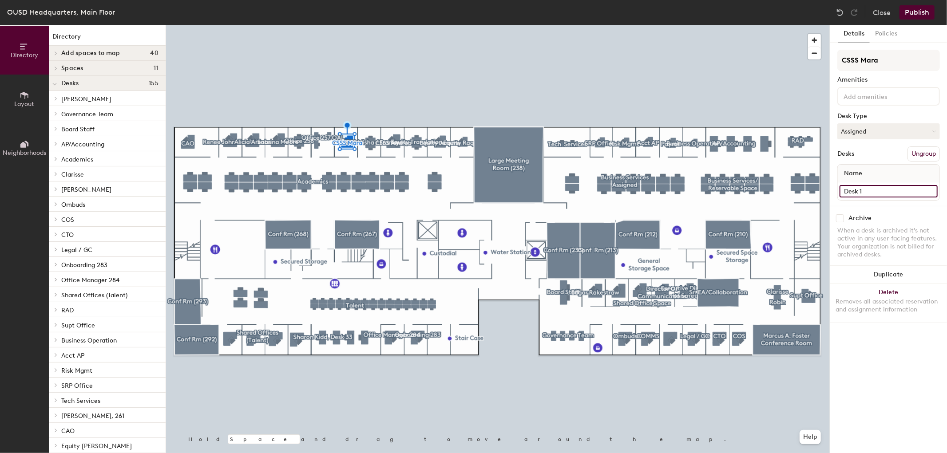
click at [931, 187] on input "Desk 1" at bounding box center [889, 191] width 98 height 12
type input "o"
type input "Office 256"
click at [859, 59] on input "CSSS Mara" at bounding box center [888, 60] width 103 height 21
drag, startPoint x: 858, startPoint y: 60, endPoint x: 838, endPoint y: 60, distance: 20.0
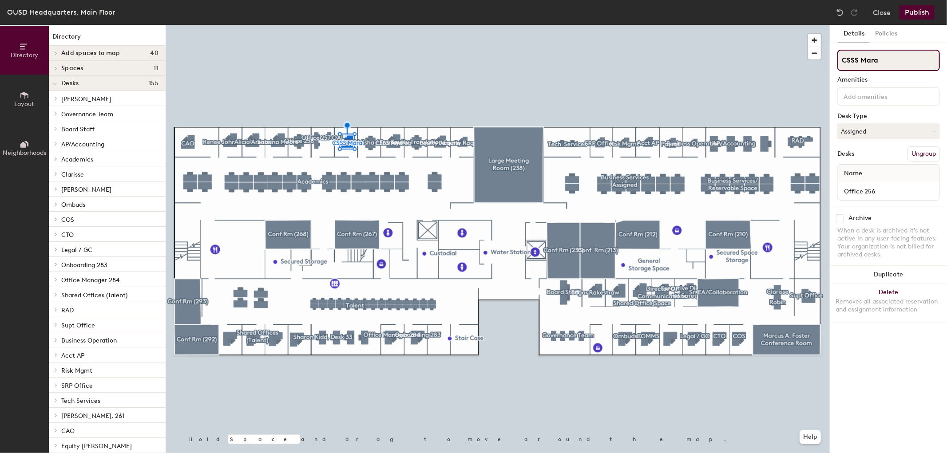
click at [838, 60] on input "CSSS Mara" at bounding box center [888, 60] width 103 height 21
click at [867, 61] on input "Mara" at bounding box center [888, 60] width 103 height 21
type input "[PERSON_NAME]"
click at [918, 10] on button "Publish" at bounding box center [917, 12] width 35 height 14
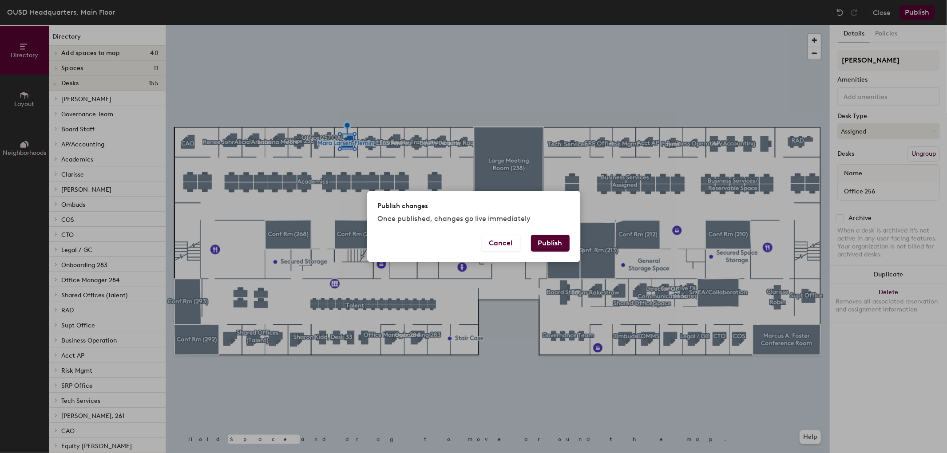
click at [566, 243] on button "Publish" at bounding box center [550, 243] width 39 height 17
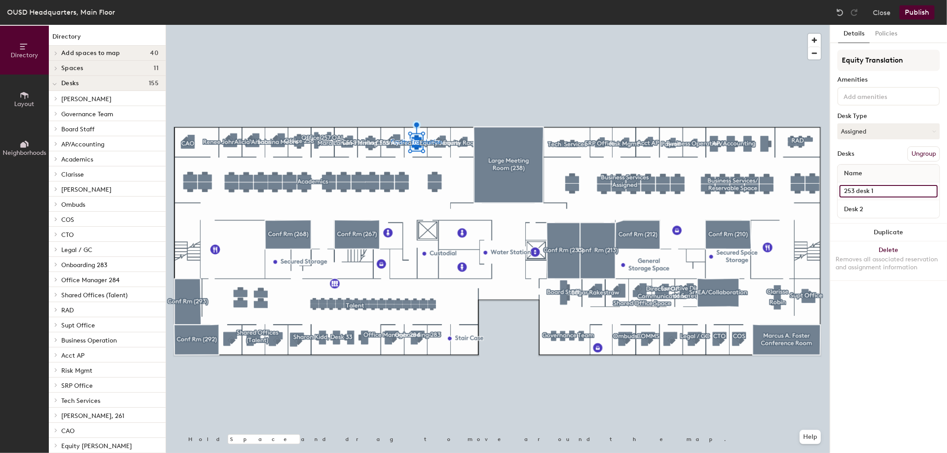
click at [928, 186] on input "253 desk 1" at bounding box center [889, 191] width 98 height 12
type input "Office 253"
click at [918, 6] on button "Publish" at bounding box center [917, 12] width 35 height 14
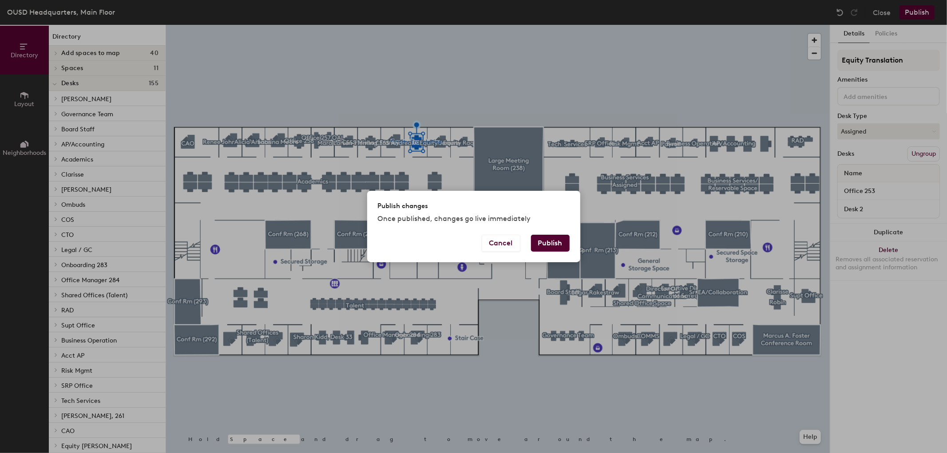
click at [545, 242] on button "Publish" at bounding box center [550, 243] width 39 height 17
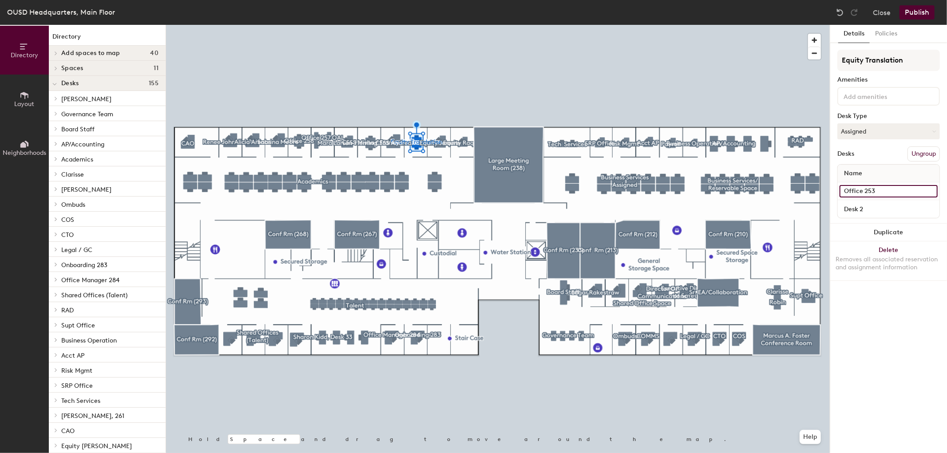
click at [889, 190] on input "Office 253" at bounding box center [889, 191] width 98 height 12
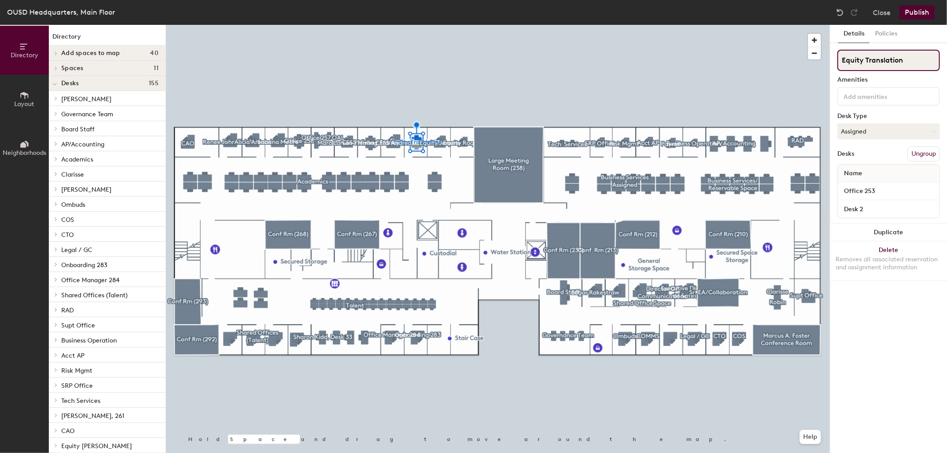
click at [842, 57] on input "Equity Translation" at bounding box center [888, 60] width 103 height 21
type input "253 Equity Translation"
click at [918, 8] on button "Publish" at bounding box center [917, 12] width 35 height 14
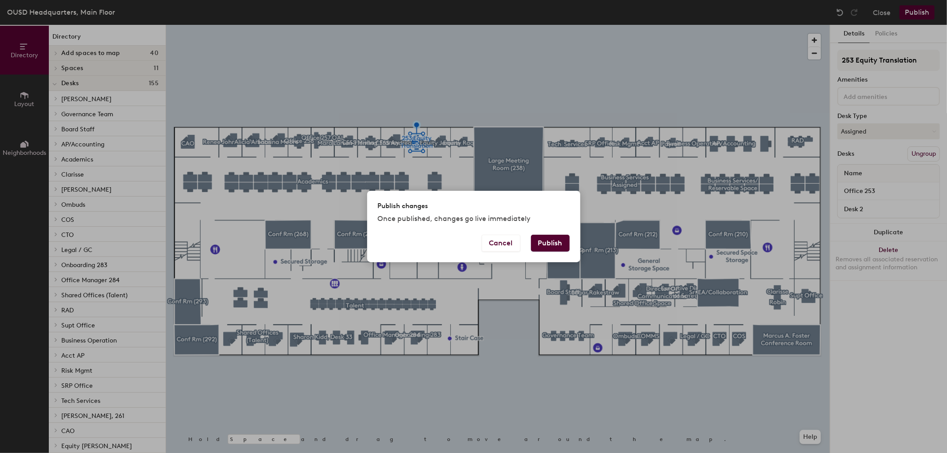
click at [548, 239] on button "Publish" at bounding box center [550, 243] width 39 height 17
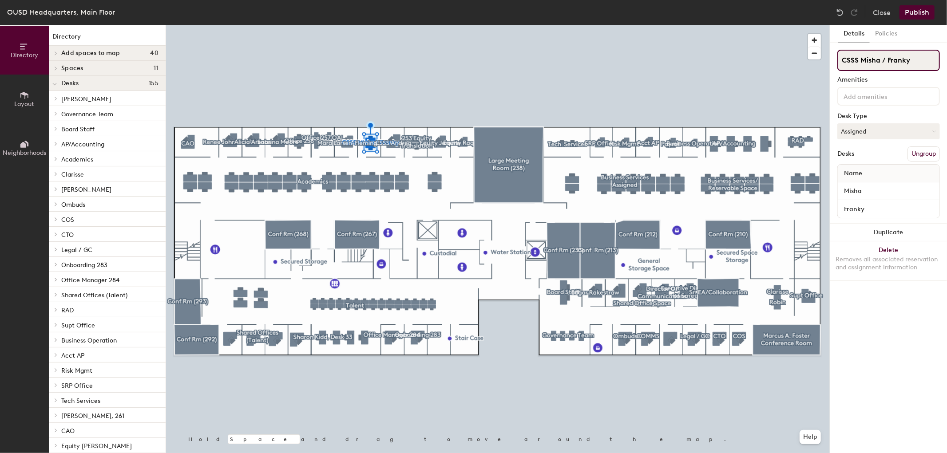
click at [918, 63] on input "CSSS Misha / Franky" at bounding box center [888, 60] width 103 height 21
drag, startPoint x: 918, startPoint y: 63, endPoint x: 881, endPoint y: 59, distance: 37.0
click at [881, 59] on input "CSSS Misha / Franky" at bounding box center [888, 60] width 103 height 21
type input "CSSS Misha"
click at [932, 208] on input "Franky" at bounding box center [889, 209] width 98 height 12
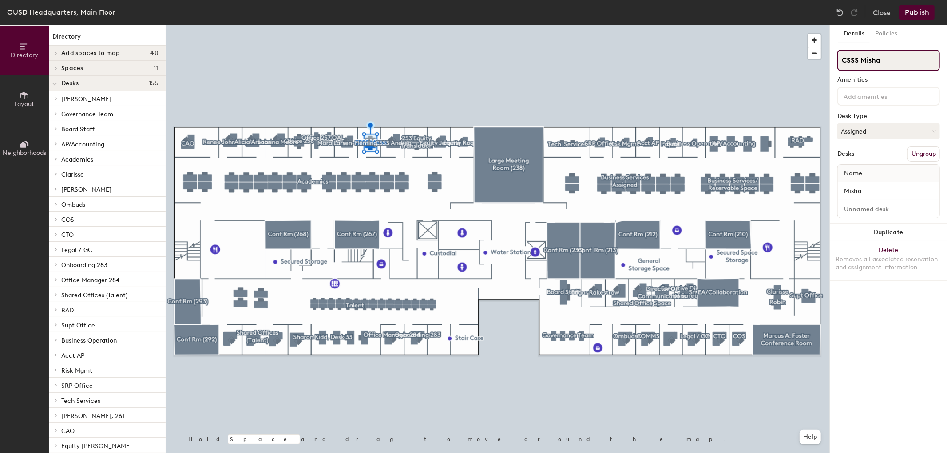
click at [842, 59] on input "CSSS Misha" at bounding box center [888, 60] width 103 height 21
click at [858, 59] on input "CSSS Misha" at bounding box center [888, 60] width 103 height 21
type input "Office 255 Misha"
click at [914, 14] on button "Publish" at bounding box center [917, 12] width 35 height 14
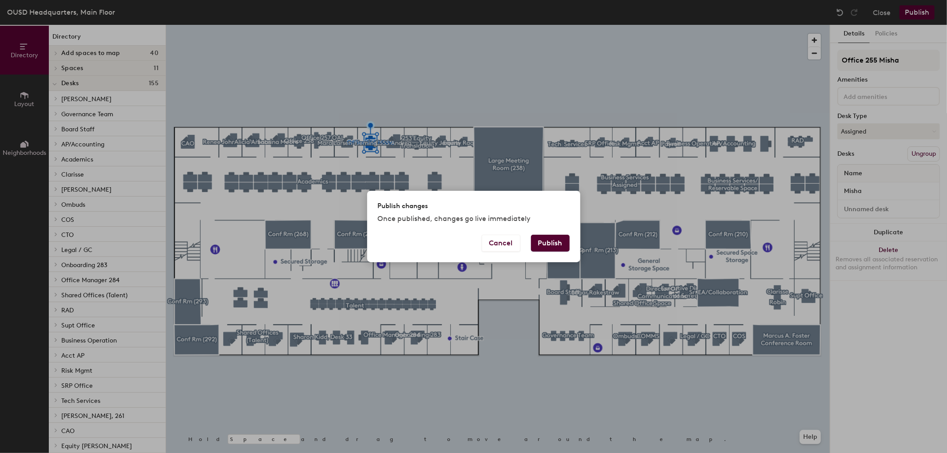
click at [546, 240] on button "Publish" at bounding box center [550, 243] width 39 height 17
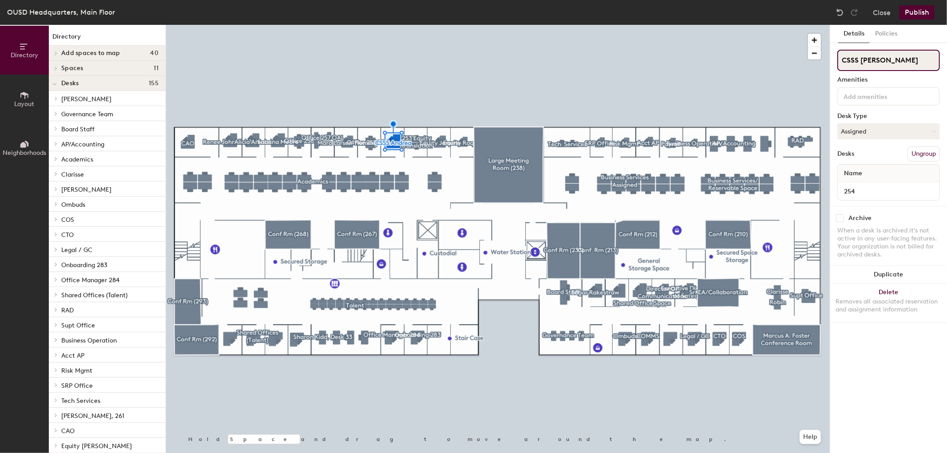
click at [858, 59] on input "CSSS [PERSON_NAME]" at bounding box center [888, 60] width 103 height 21
type input "Office 254 [PERSON_NAME]"
click at [915, 7] on button "Publish" at bounding box center [917, 12] width 35 height 14
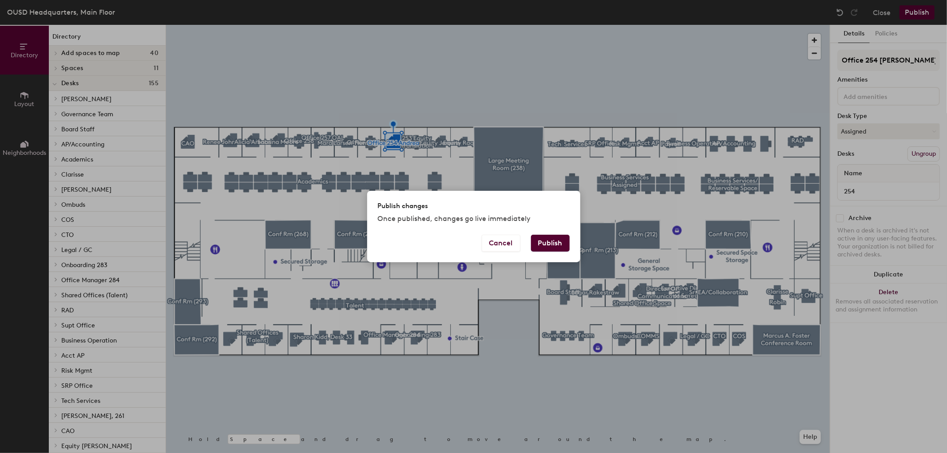
click at [558, 244] on button "Publish" at bounding box center [550, 243] width 39 height 17
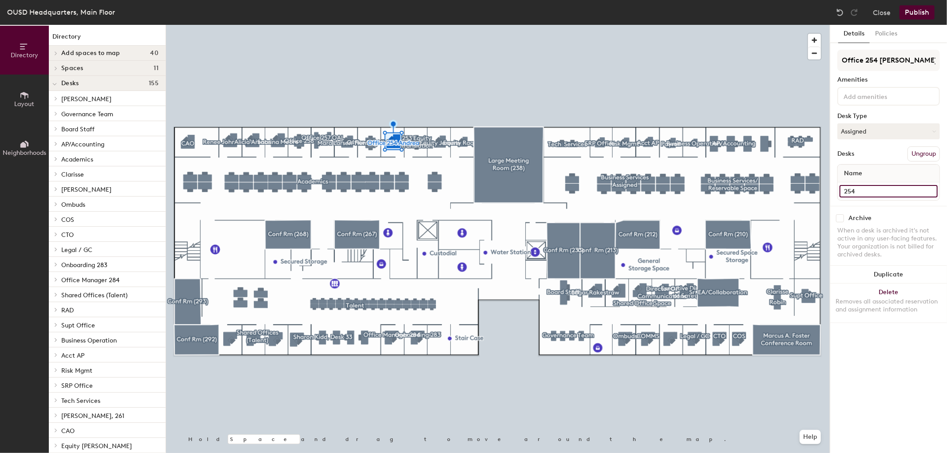
click at [908, 188] on input "254" at bounding box center [889, 191] width 98 height 12
click at [914, 14] on button "Publish" at bounding box center [917, 12] width 35 height 14
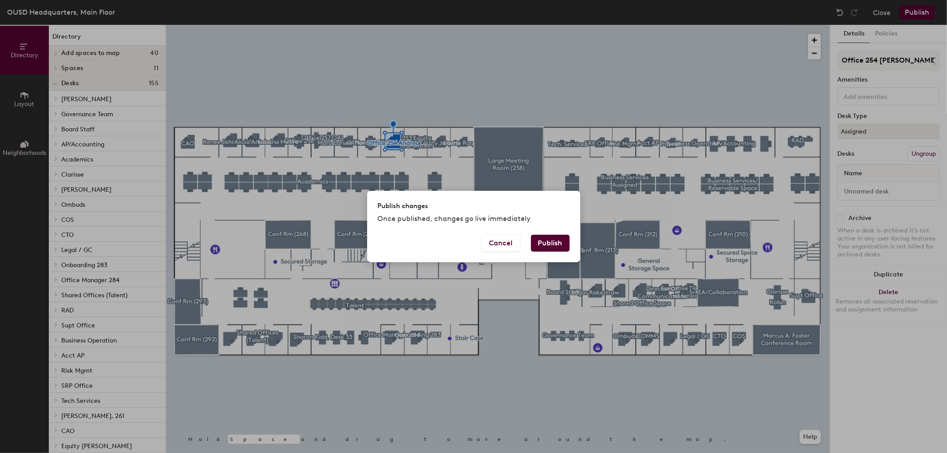
click at [552, 246] on button "Publish" at bounding box center [550, 243] width 39 height 17
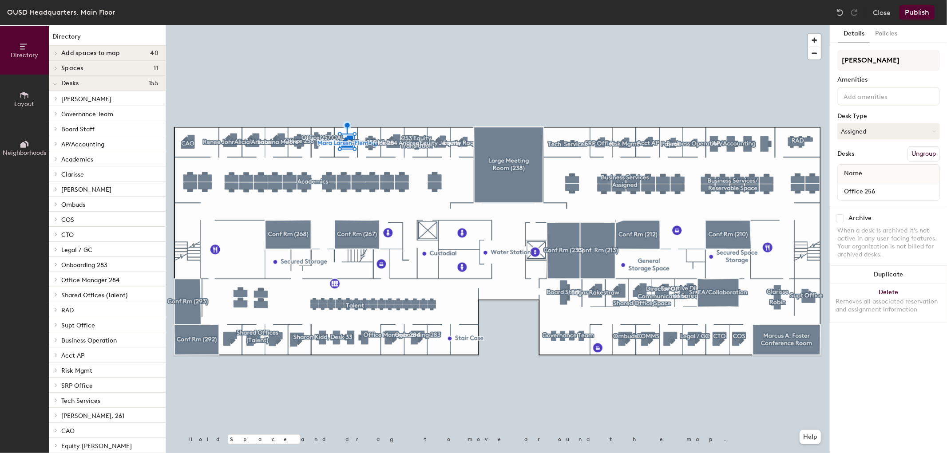
click at [391, 25] on div at bounding box center [498, 25] width 664 height 0
click at [916, 191] on input "Desk" at bounding box center [889, 191] width 98 height 12
click at [920, 13] on button "Publish" at bounding box center [917, 12] width 35 height 14
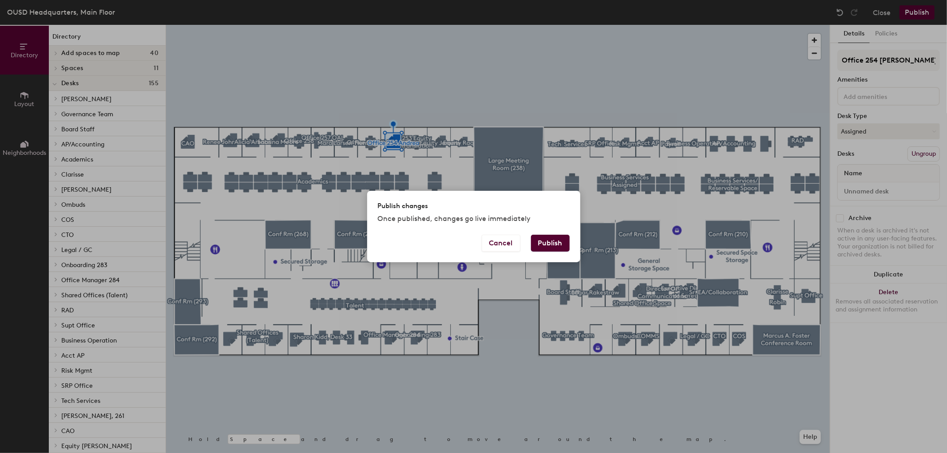
click at [543, 247] on button "Publish" at bounding box center [550, 243] width 39 height 17
